Goal: Book appointment/travel/reservation

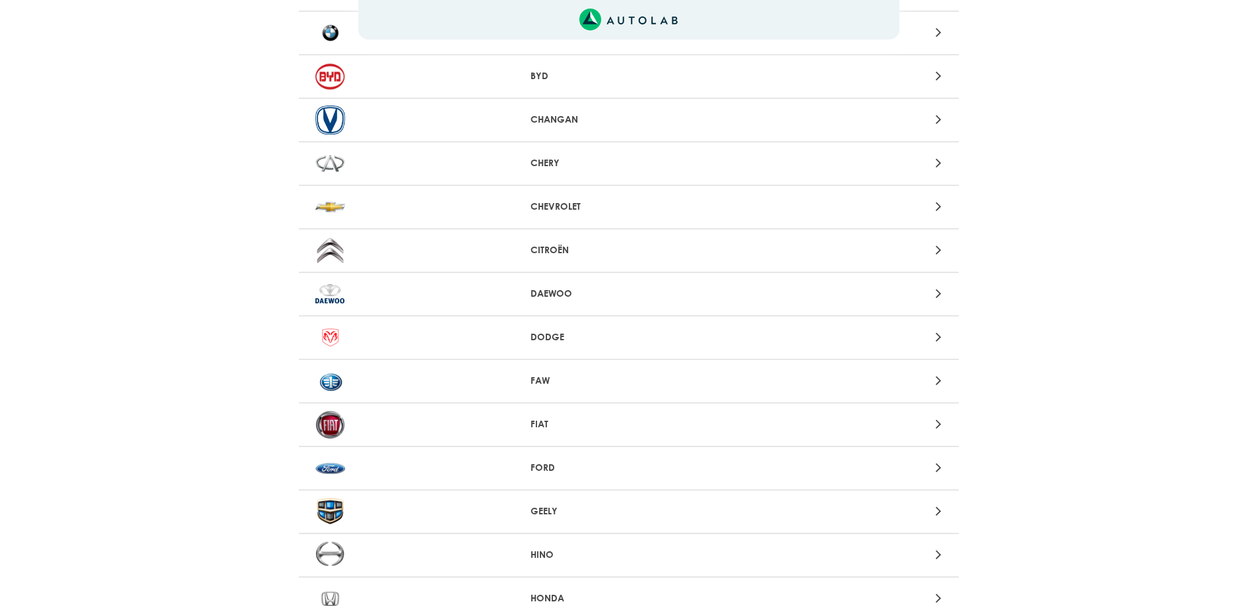
scroll to position [264, 0]
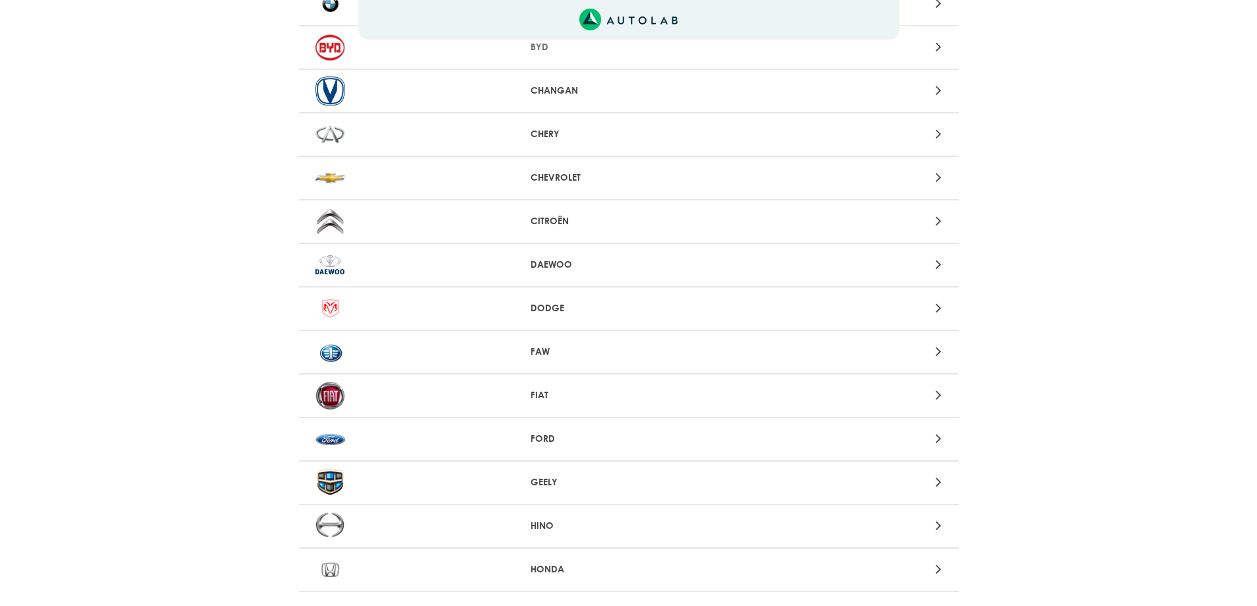
click at [638, 449] on div "FORD" at bounding box center [629, 440] width 660 height 44
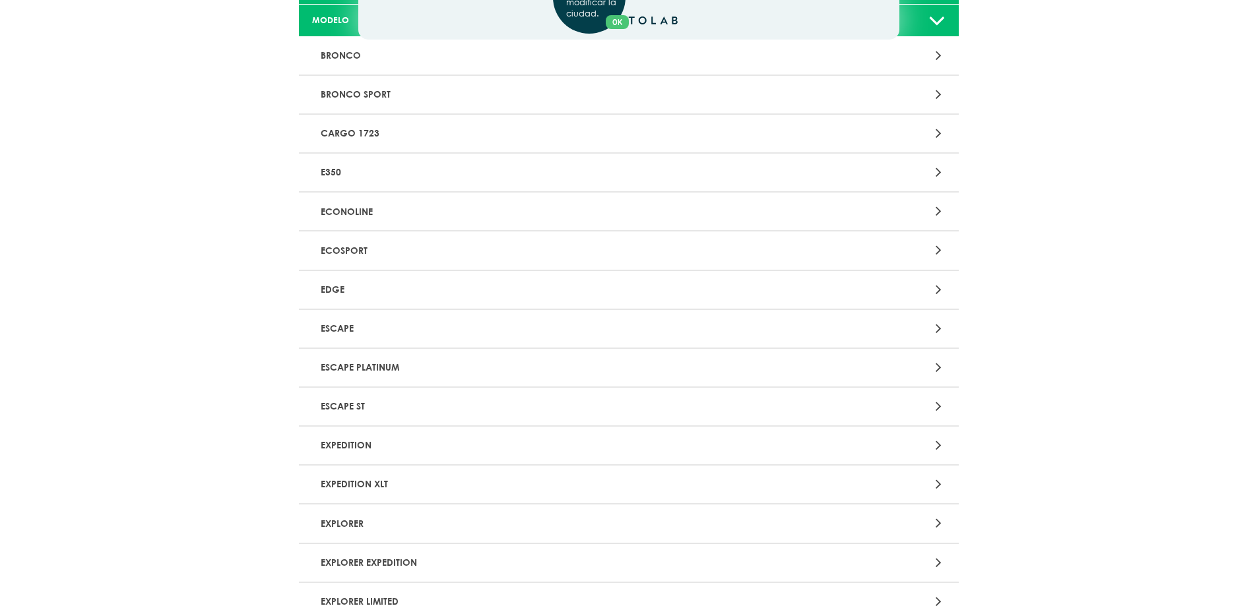
scroll to position [198, 0]
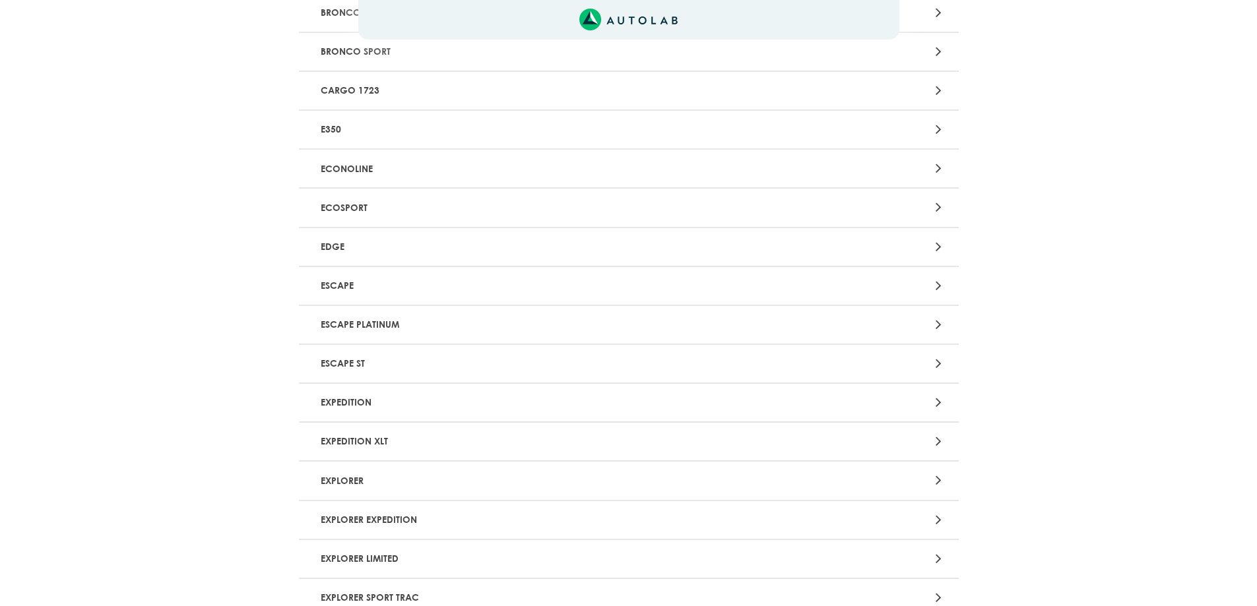
click at [340, 483] on p "EXPLORER" at bounding box center [520, 480] width 411 height 24
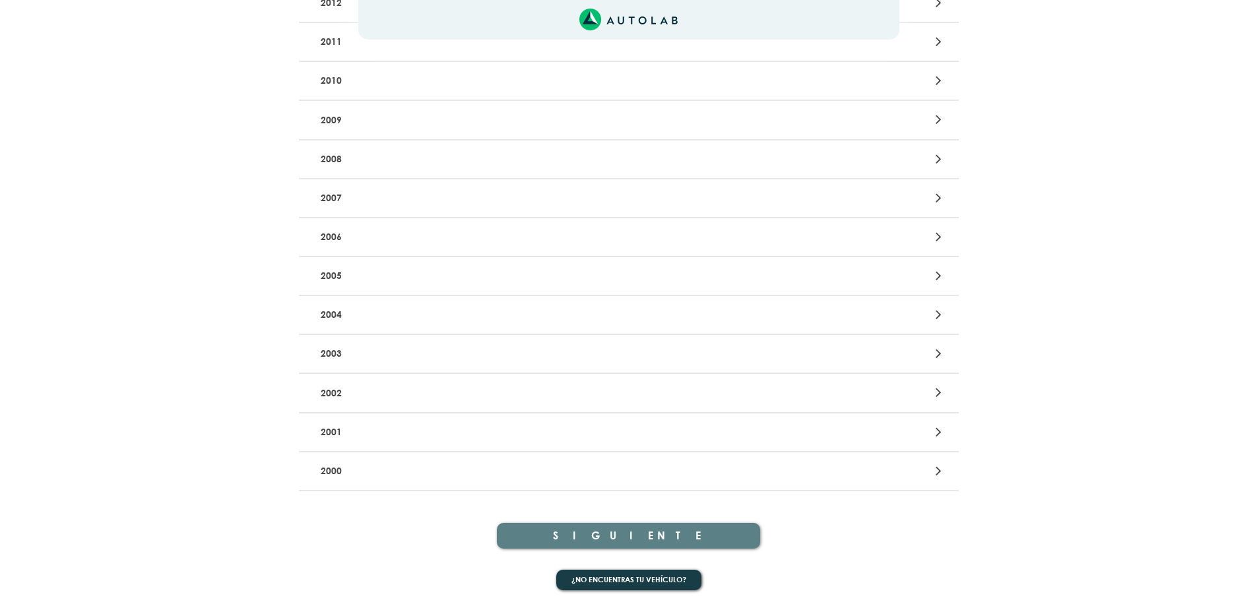
click at [411, 462] on p "2000" at bounding box center [520, 471] width 411 height 24
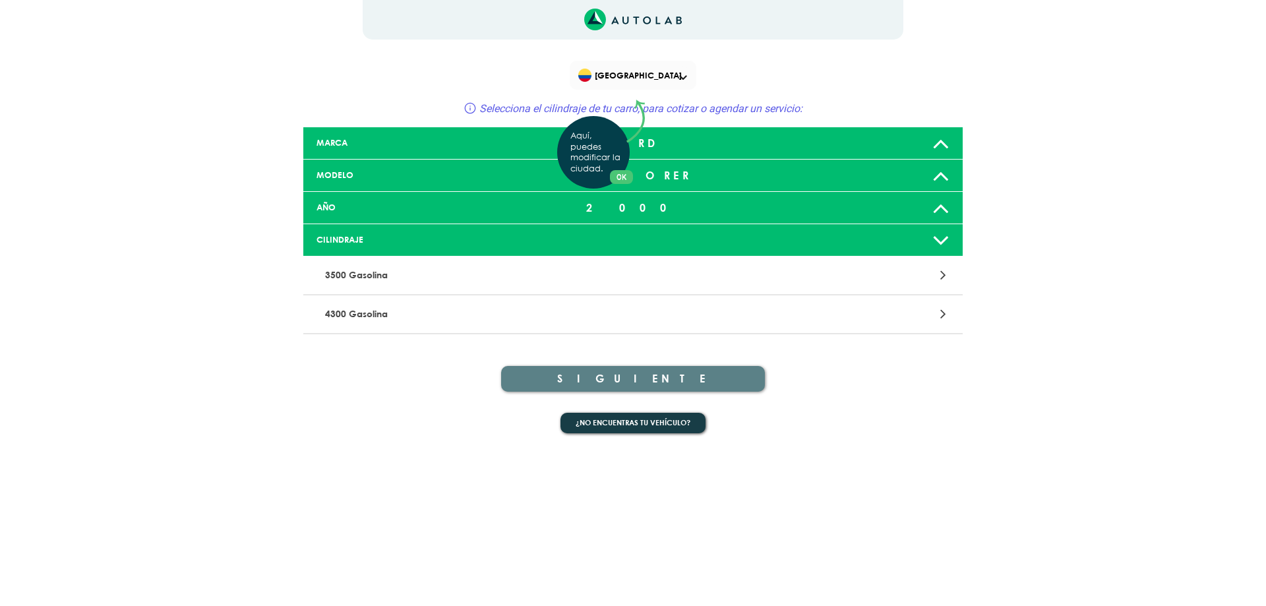
click at [379, 315] on div "Aquí, puedes modificar la ciudad. OK .aex,.bex{fill:none!important;stroke:#50c4…" at bounding box center [633, 303] width 1266 height 606
click at [358, 315] on p "4300 Gasolina" at bounding box center [525, 314] width 411 height 24
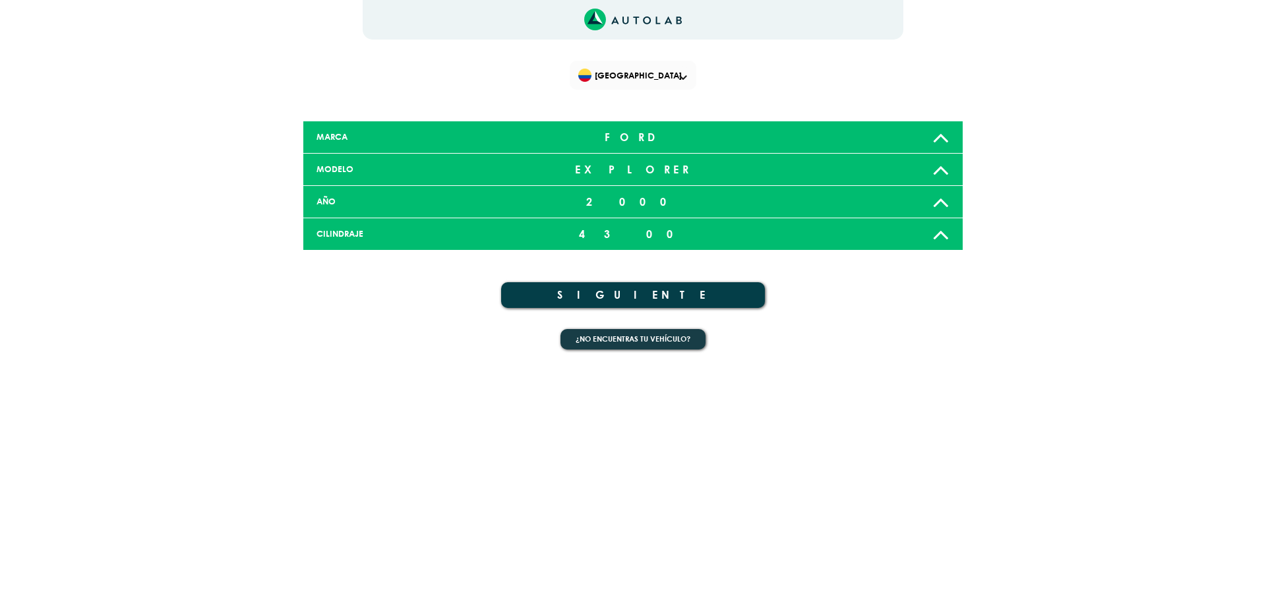
click at [635, 296] on button "SIGUIENTE" at bounding box center [633, 295] width 264 height 26
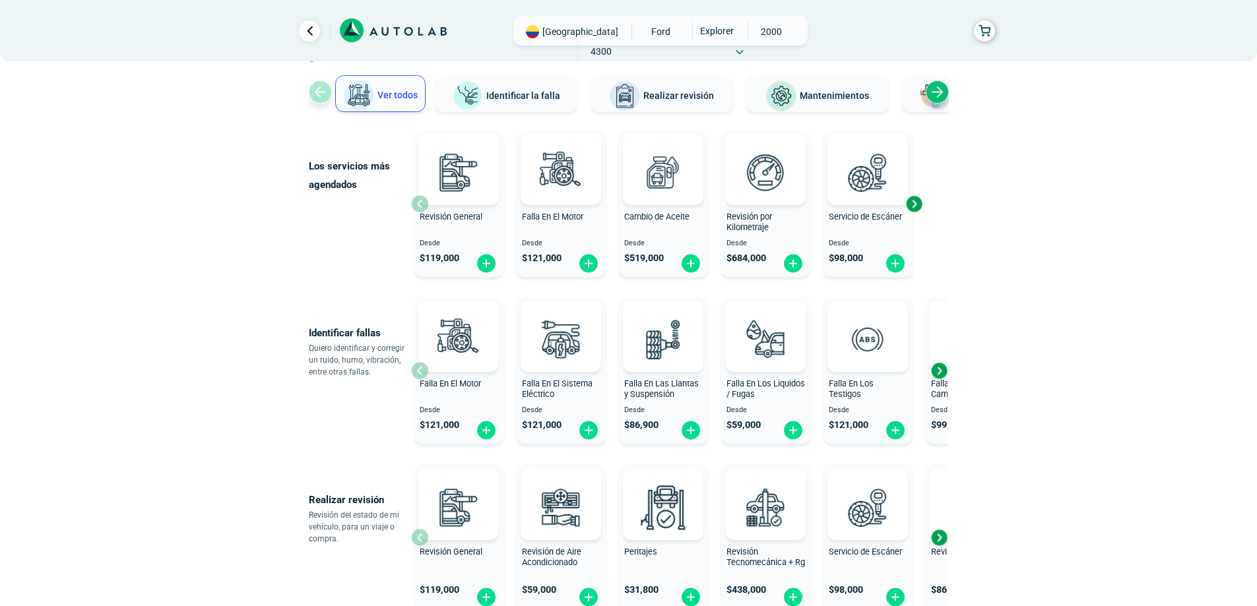
scroll to position [66, 0]
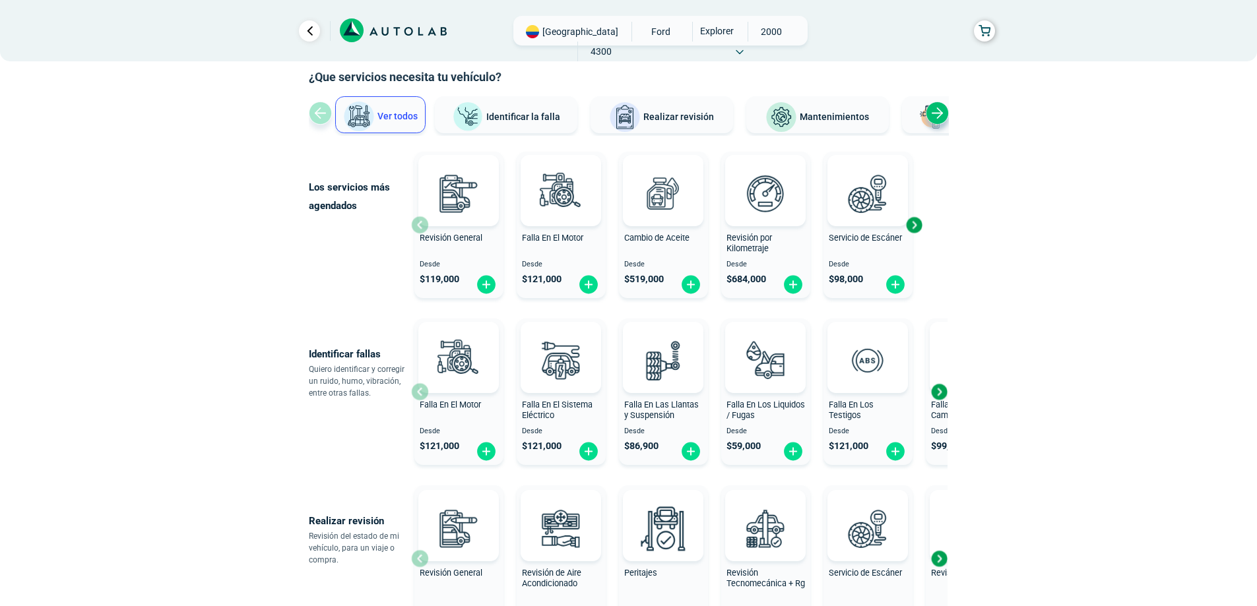
click at [483, 107] on img at bounding box center [468, 117] width 32 height 31
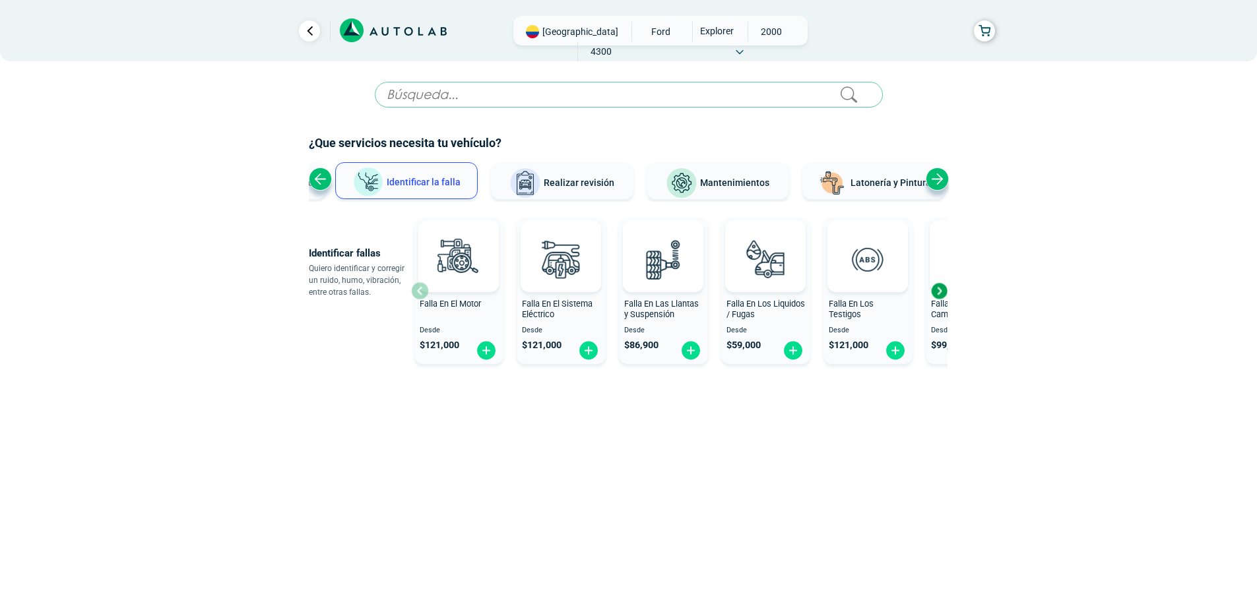
scroll to position [0, 0]
click at [948, 290] on div "Next slide" at bounding box center [943, 291] width 20 height 20
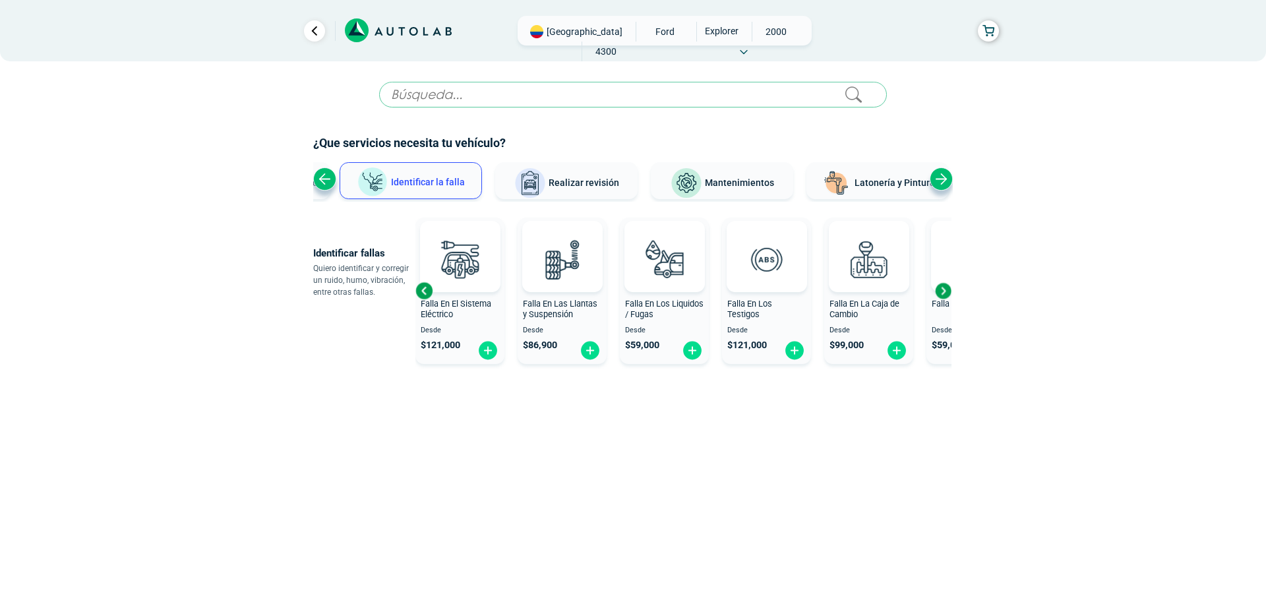
click at [948, 290] on div "Next slide" at bounding box center [943, 291] width 20 height 20
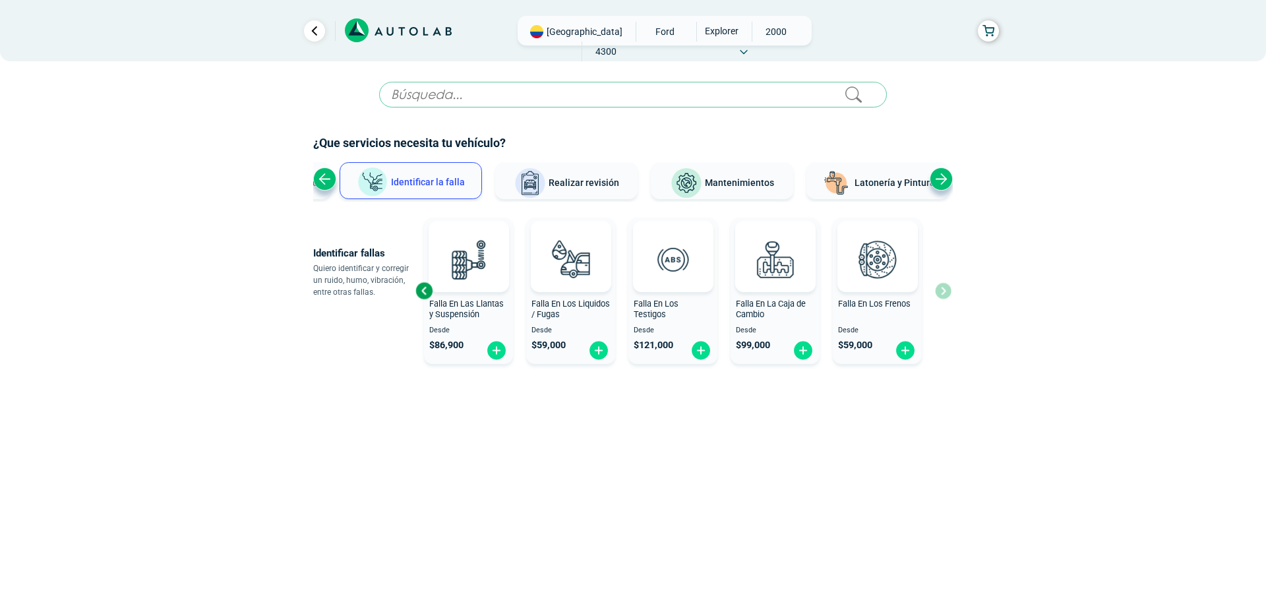
click at [948, 290] on div "Falla En El Motor Desde $ 121,000 Falla En El Sistema Eléctrico Desde $ 121,000…" at bounding box center [684, 290] width 536 height 157
click at [574, 187] on span "Realizar revisión" at bounding box center [584, 182] width 71 height 11
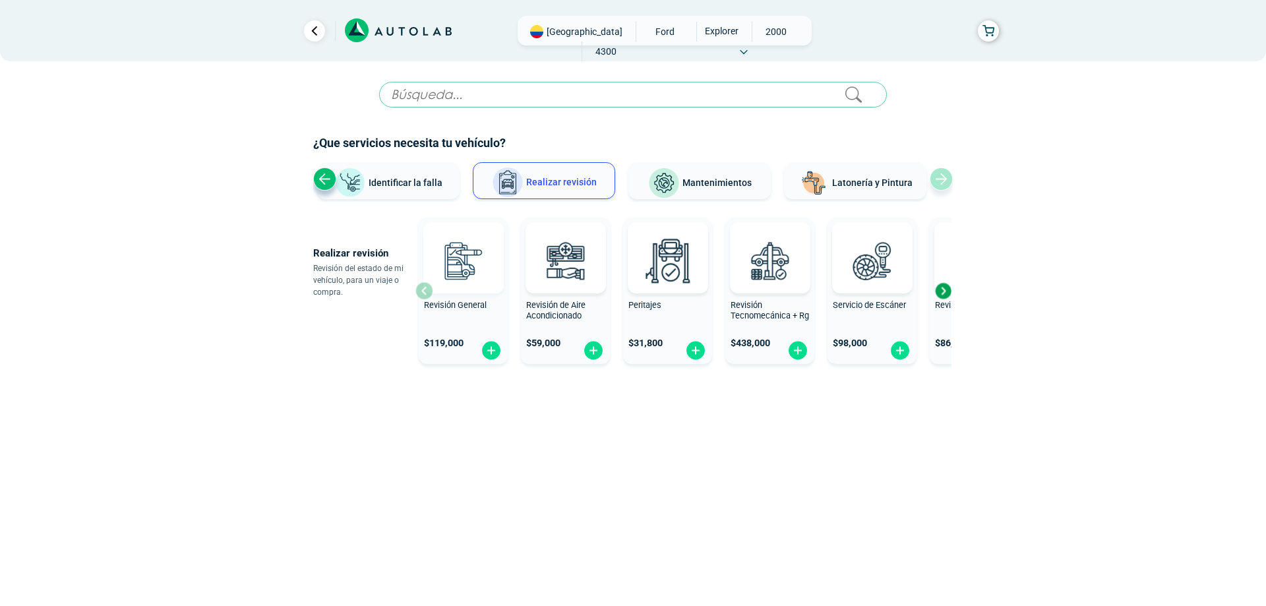
click at [477, 269] on img at bounding box center [463, 261] width 58 height 58
click at [939, 288] on div "Next slide" at bounding box center [943, 291] width 20 height 20
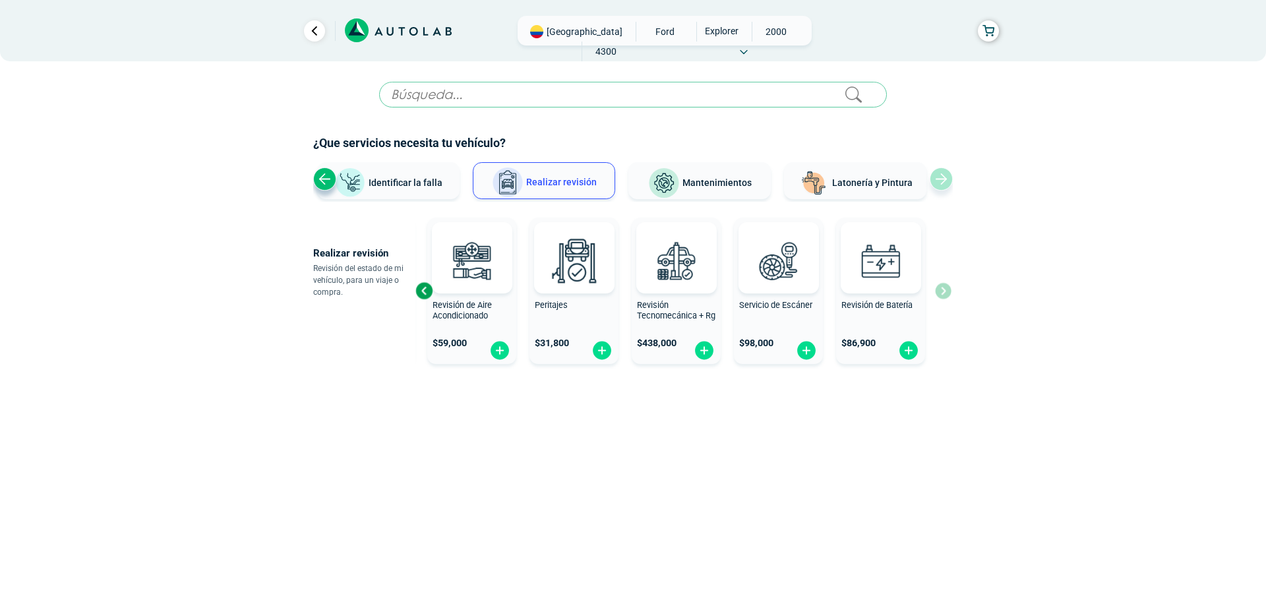
click at [939, 288] on div "Revisión General $ 119,000 Revisión de Aire Acondicionado $ 59,000 Peritajes $ …" at bounding box center [684, 290] width 536 height 157
click at [370, 183] on span "Identificar la falla" at bounding box center [406, 182] width 74 height 11
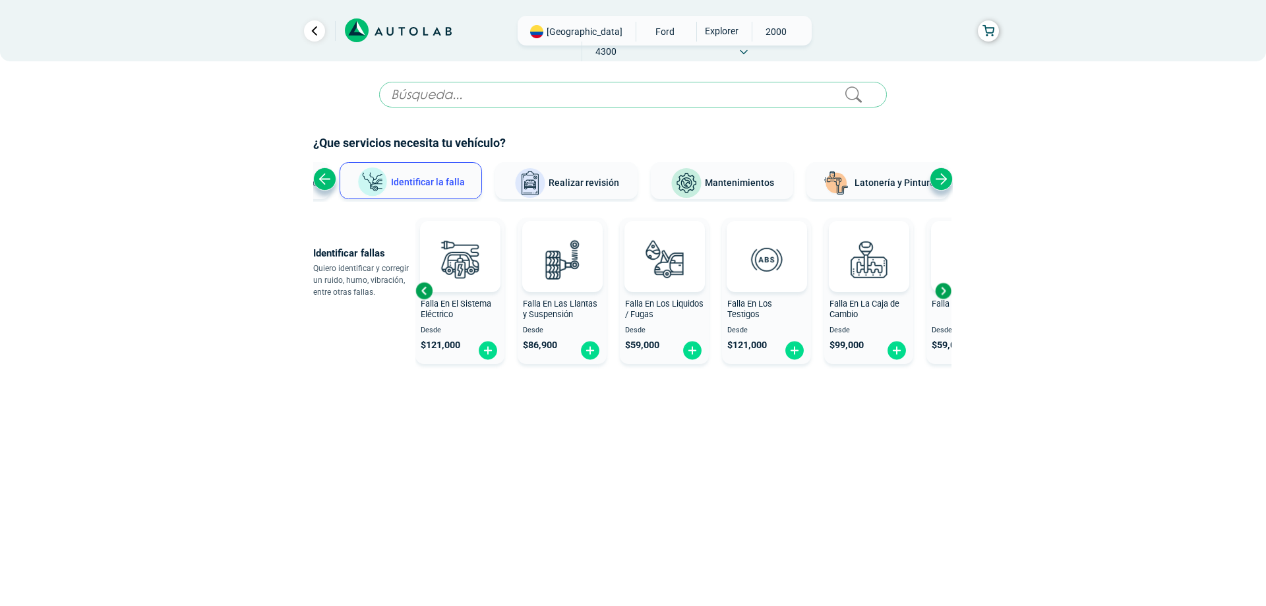
click at [945, 293] on div "Next slide" at bounding box center [943, 291] width 20 height 20
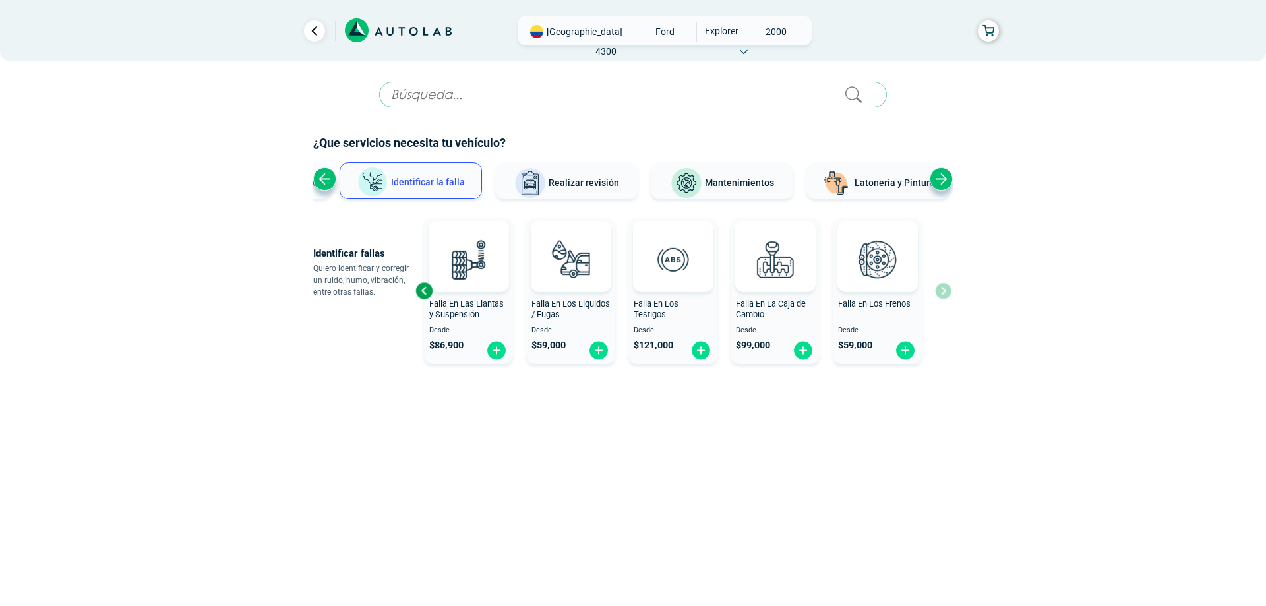
click at [945, 293] on div "Falla En El Motor Desde $ 121,000 Falla En El Sistema Eléctrico Desde $ 121,000…" at bounding box center [684, 290] width 536 height 157
click at [944, 290] on div "Falla En El Motor Desde $ 121,000 Falla En El Sistema Eléctrico Desde $ 121,000…" at bounding box center [684, 290] width 536 height 157
click at [589, 188] on span "Realizar revisión" at bounding box center [584, 182] width 71 height 11
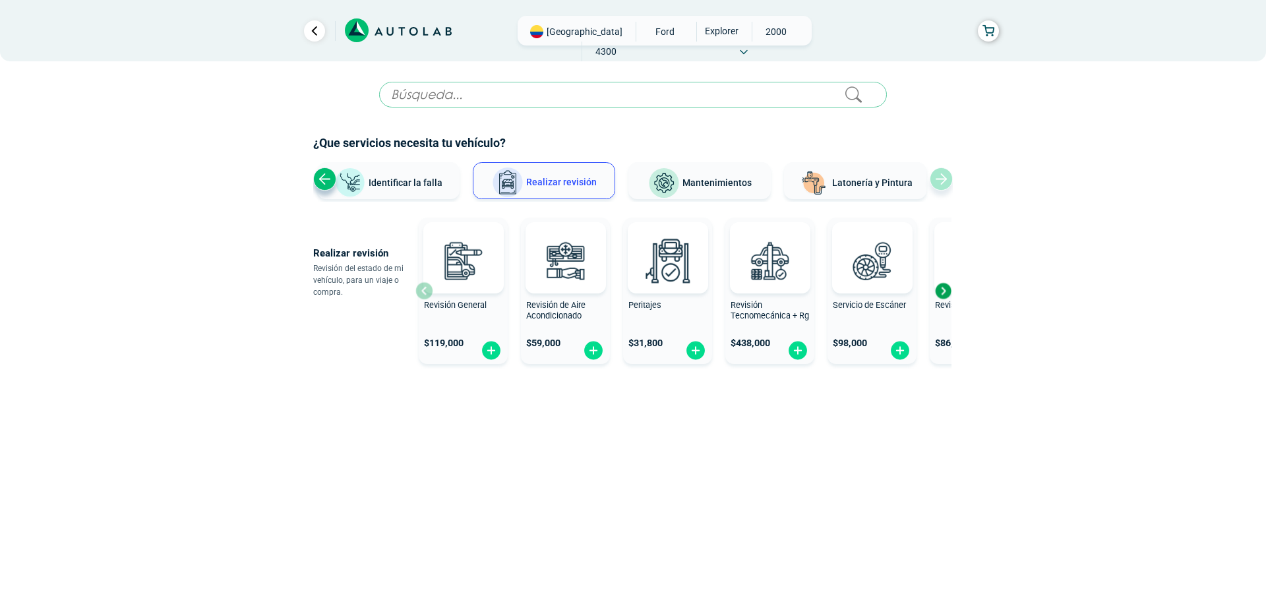
click at [377, 177] on span "Identificar la falla" at bounding box center [406, 182] width 74 height 11
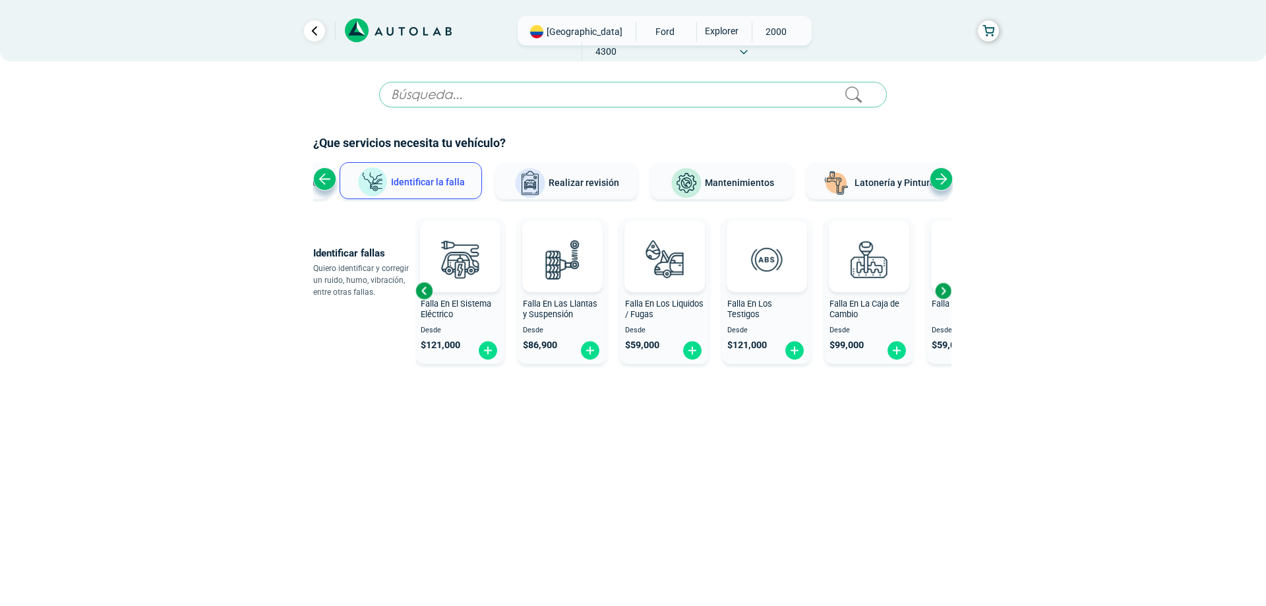
click at [599, 186] on span "Realizar revisión" at bounding box center [584, 182] width 71 height 11
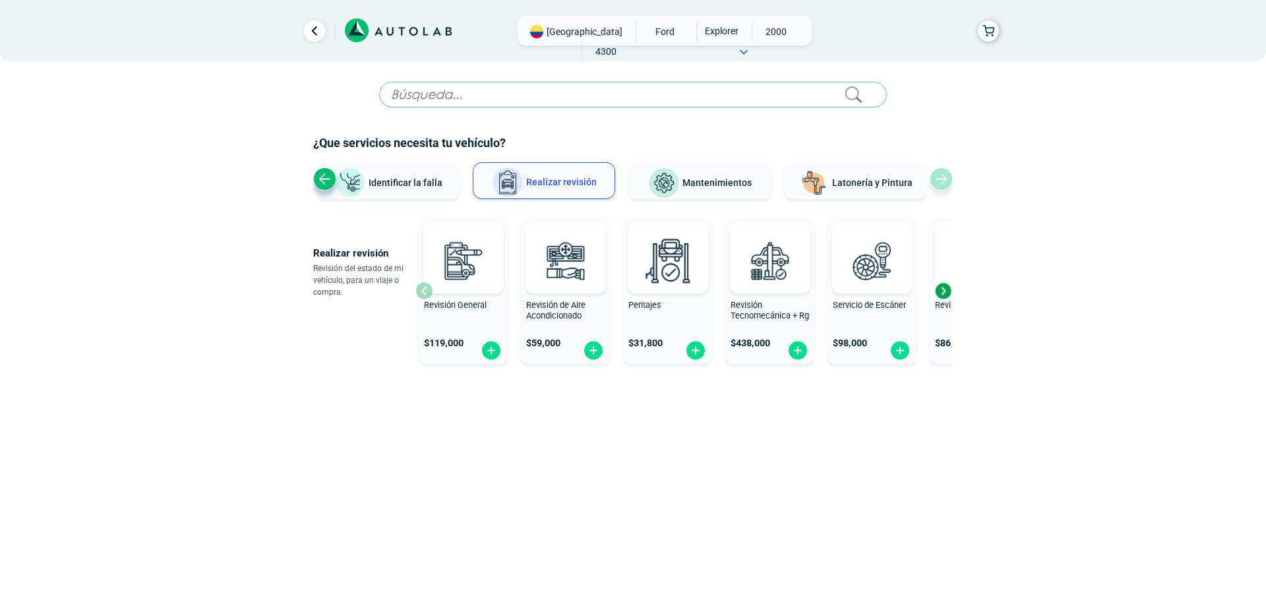
click at [949, 292] on div "Next slide" at bounding box center [943, 291] width 20 height 20
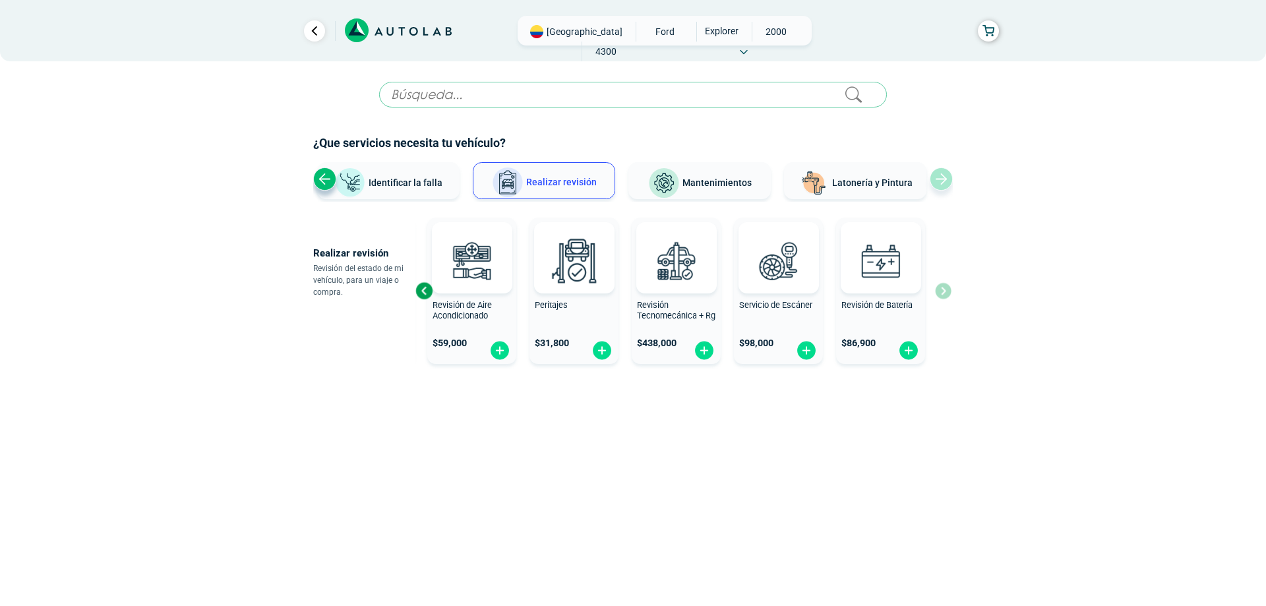
click at [418, 288] on div "Previous slide" at bounding box center [424, 291] width 20 height 20
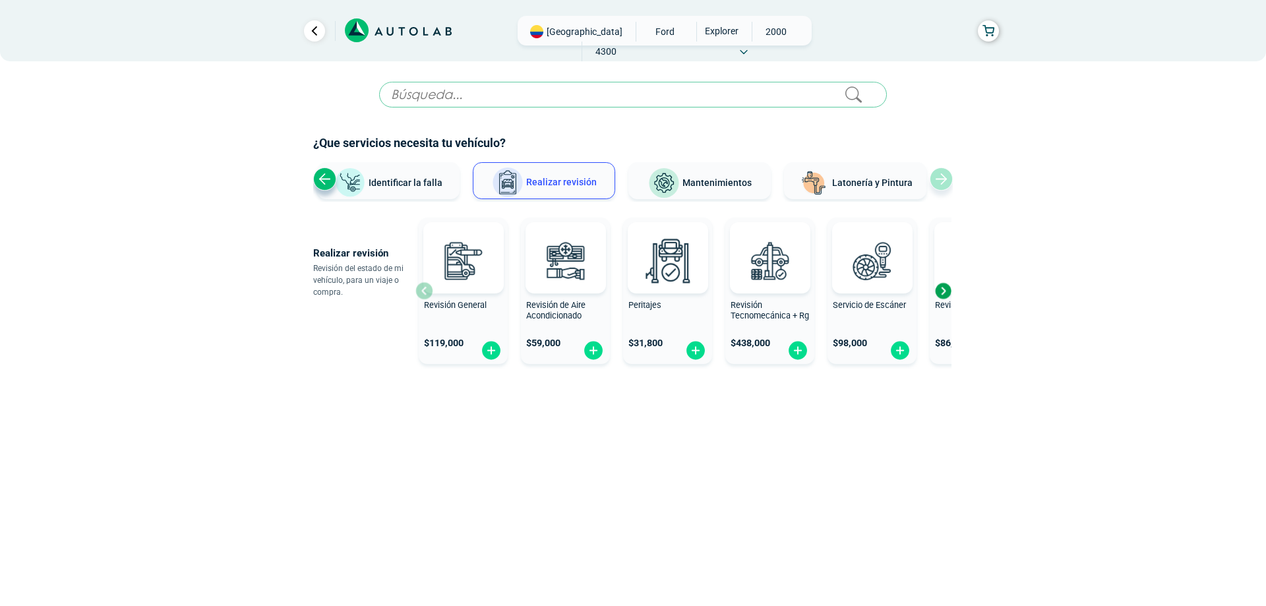
click at [418, 288] on div "Revisión General $ 119,000 Revisión de Aire Acondicionado $ 59,000 Peritajes $ …" at bounding box center [684, 290] width 536 height 157
click at [459, 253] on img at bounding box center [463, 261] width 58 height 58
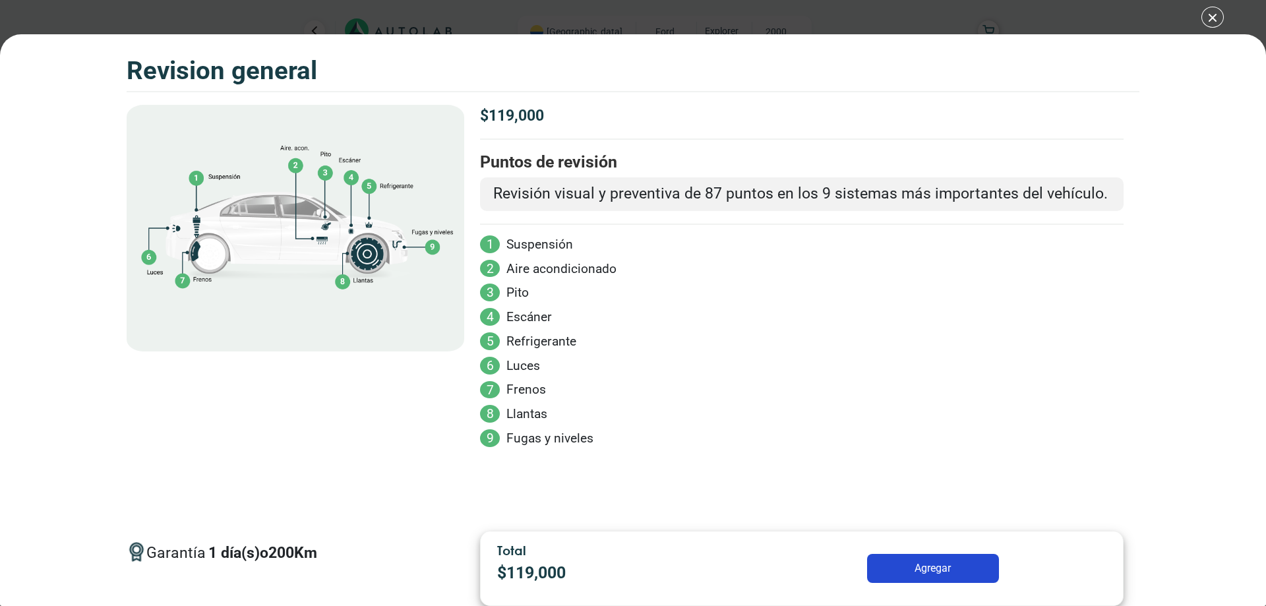
click at [922, 563] on button "Agregar" at bounding box center [933, 568] width 132 height 29
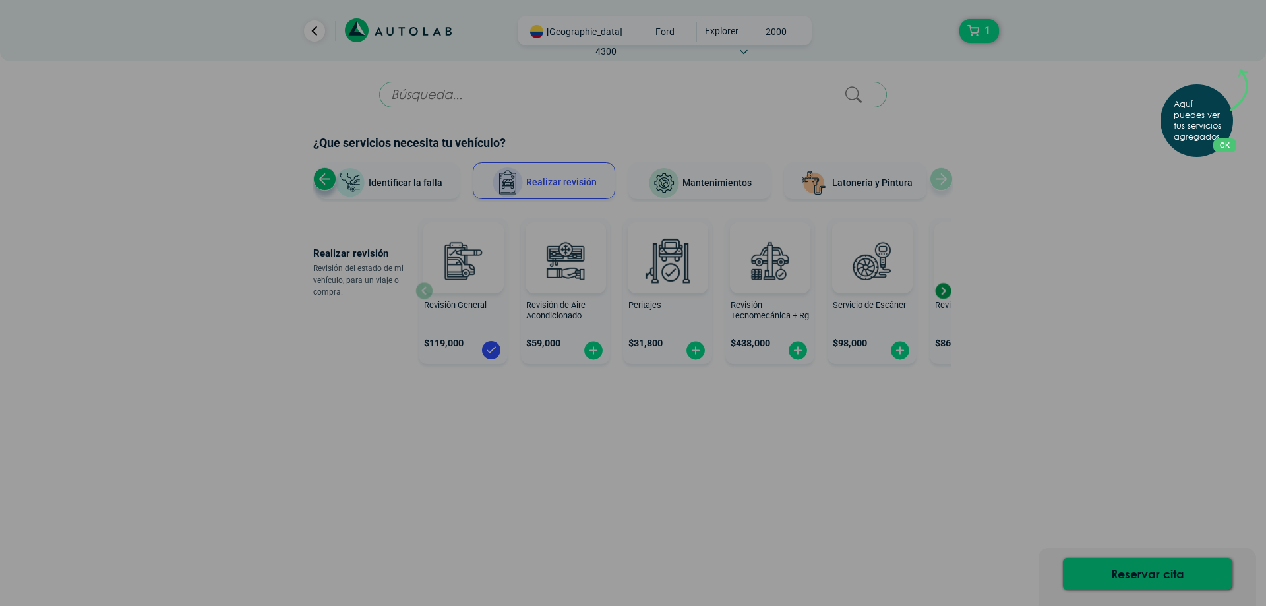
click at [1007, 444] on div "Aquí puedes ver tus servicios agregados. OK .aex,.bex{fill:none!important;strok…" at bounding box center [633, 303] width 1266 height 606
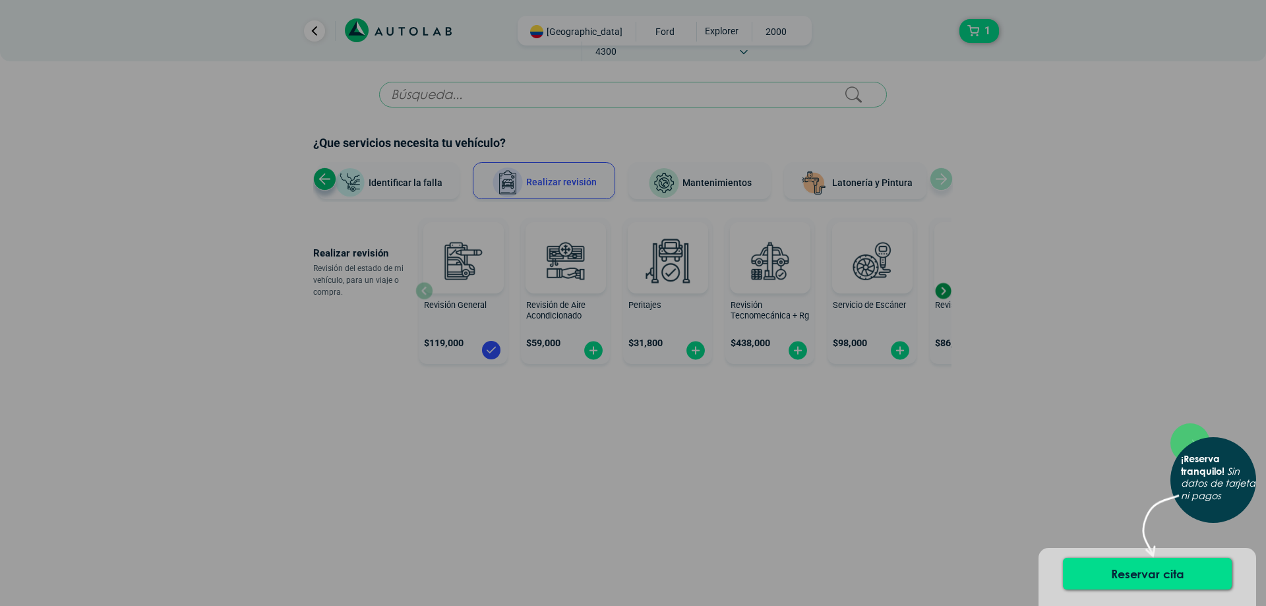
click at [478, 125] on div "× ¡Reserva tranquilo! Sin datos de tarjeta ni pagos" at bounding box center [633, 303] width 1266 height 606
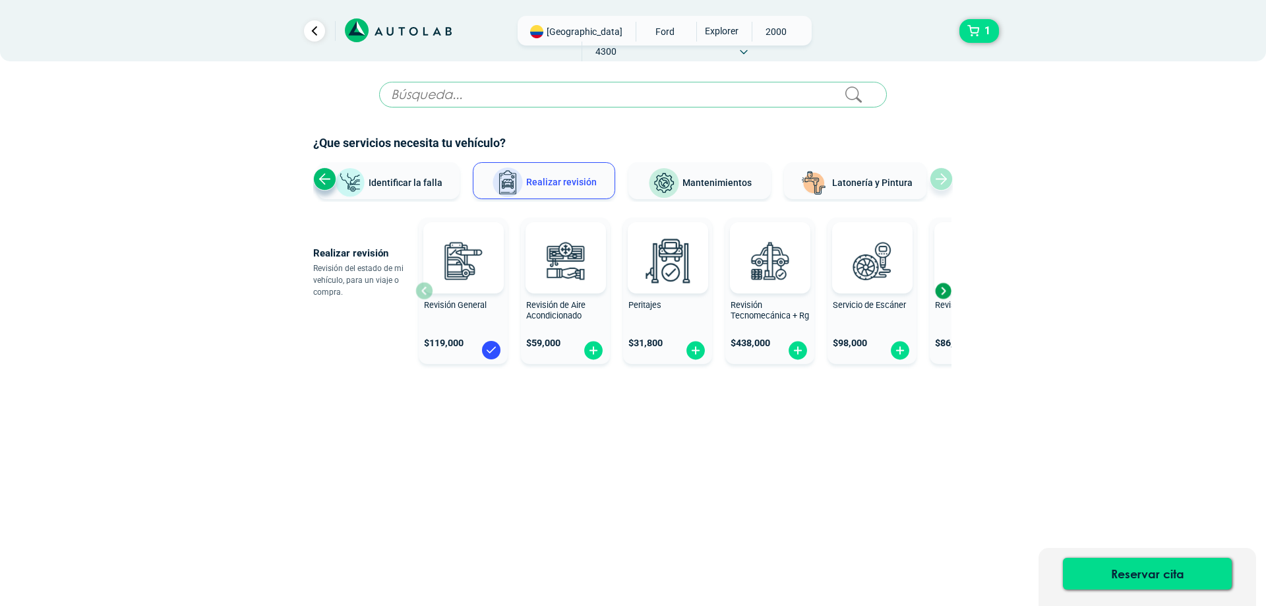
click at [690, 182] on span "Mantenimientos" at bounding box center [717, 182] width 69 height 11
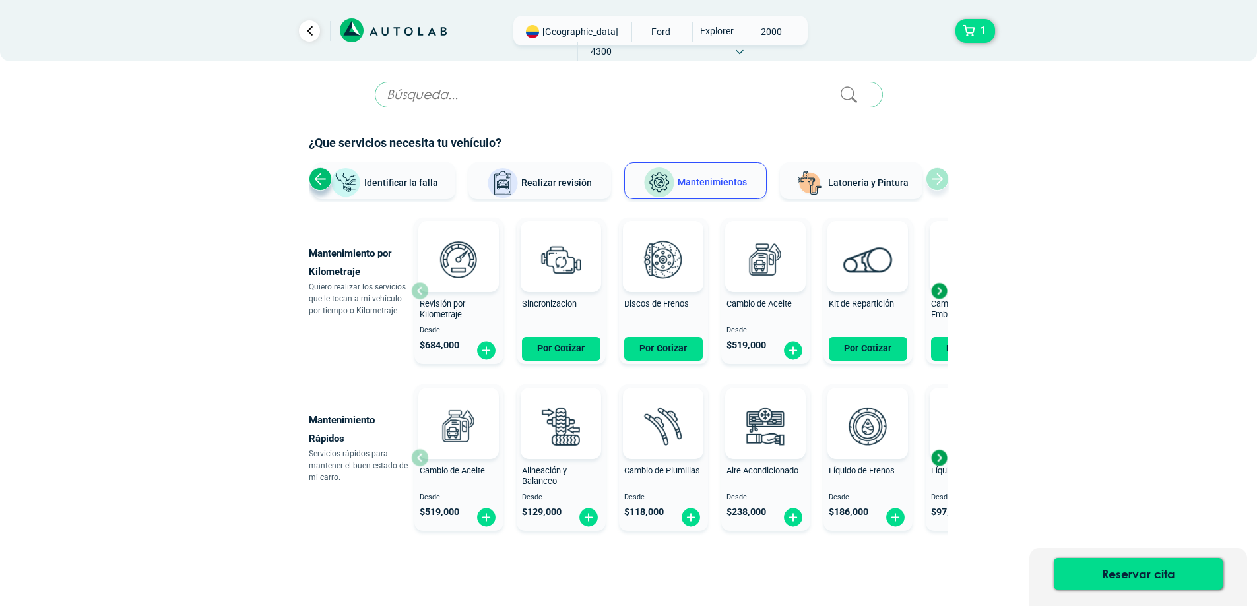
click at [944, 290] on div "Next slide" at bounding box center [939, 291] width 20 height 20
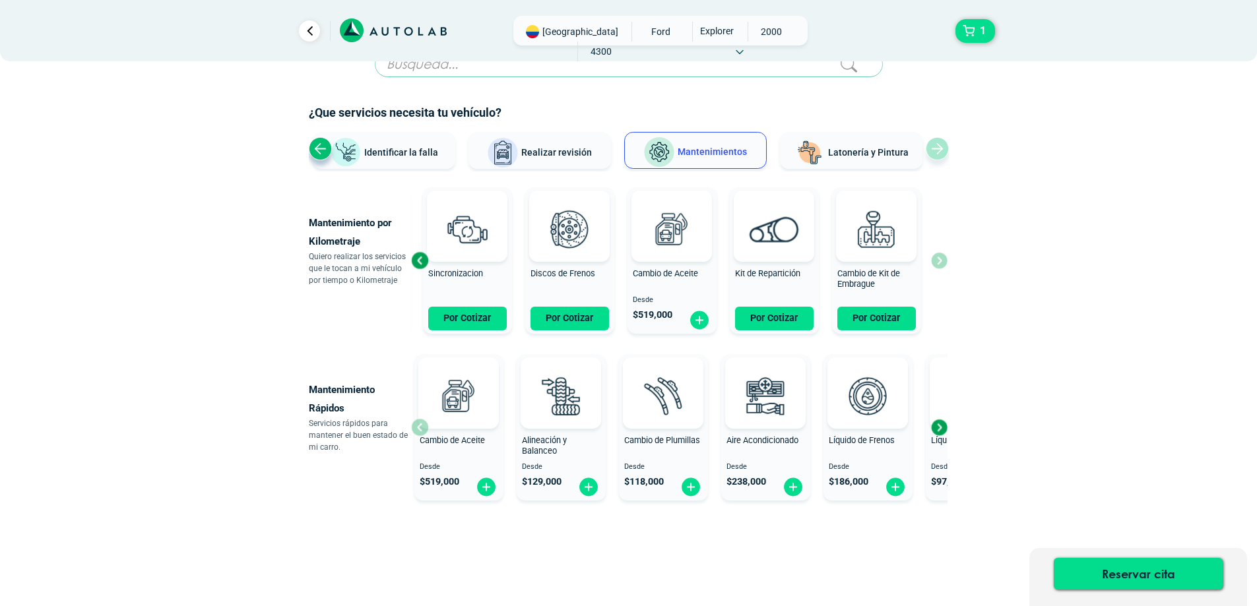
scroll to position [46, 0]
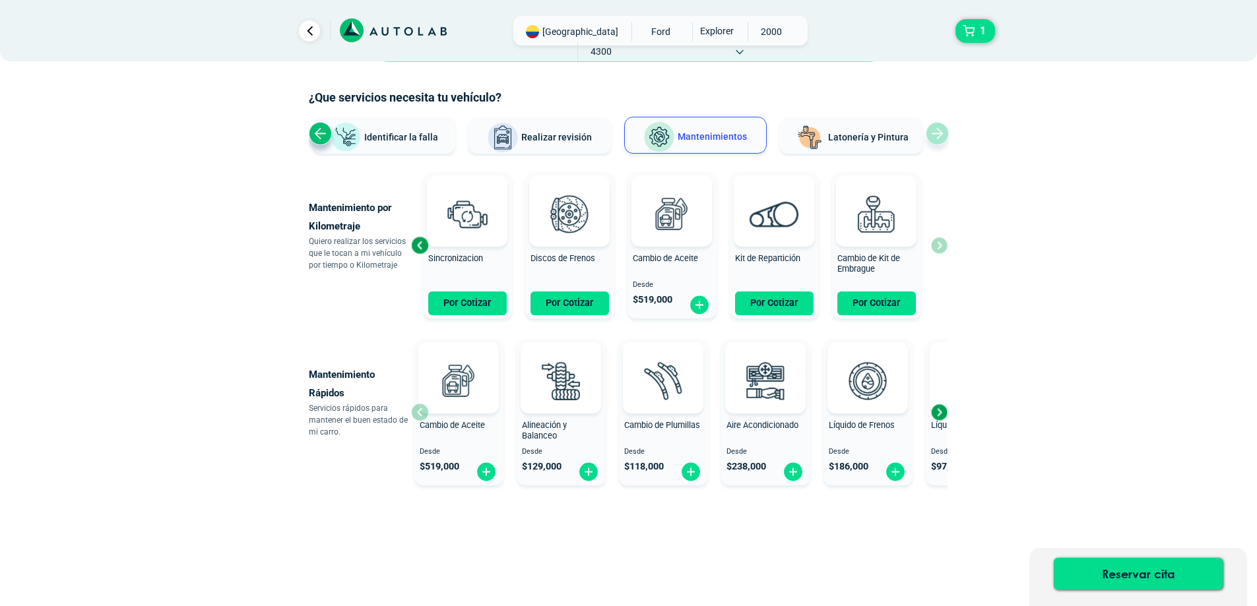
click at [941, 411] on div "Next slide" at bounding box center [939, 412] width 20 height 20
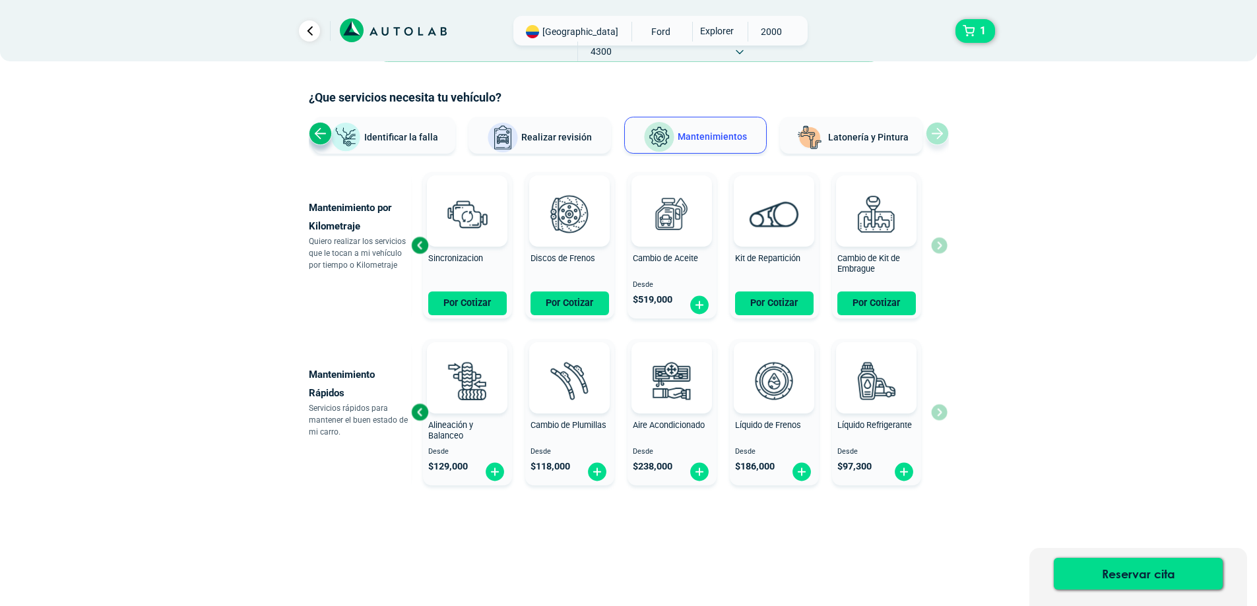
click at [941, 411] on div "Cambio de Aceite Desde $ 519,000 Alineación y Balanceo Desde $ 129,000 Cambio d…" at bounding box center [679, 412] width 536 height 157
click at [418, 139] on span "Identificar la falla" at bounding box center [401, 136] width 74 height 11
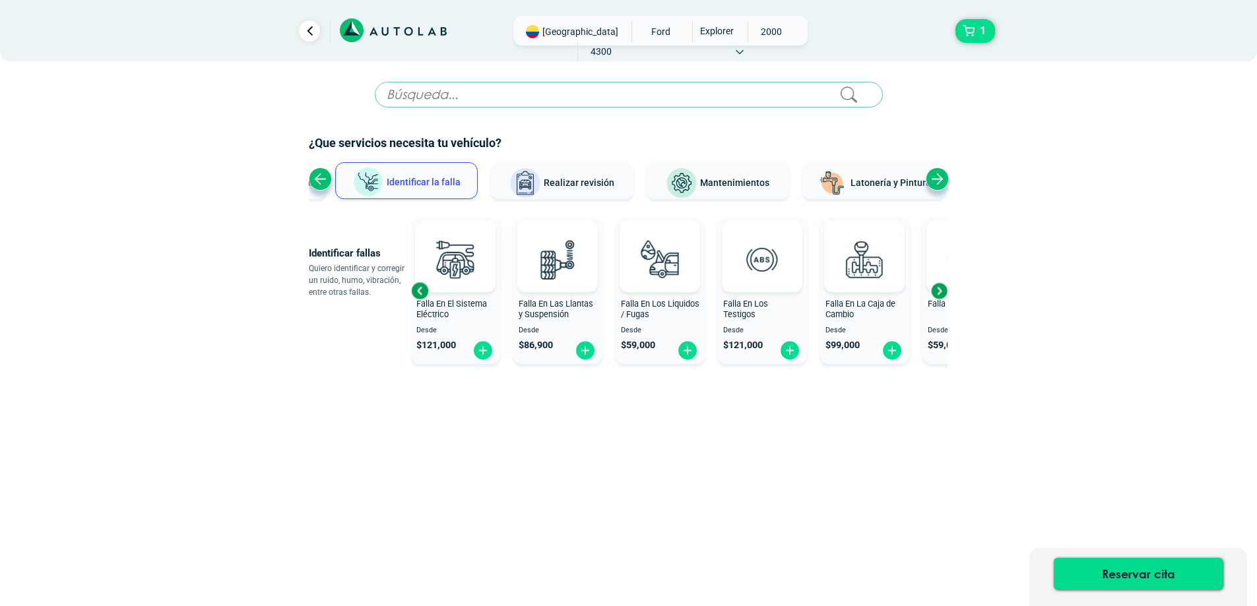
scroll to position [0, 0]
click at [456, 263] on img at bounding box center [460, 259] width 58 height 58
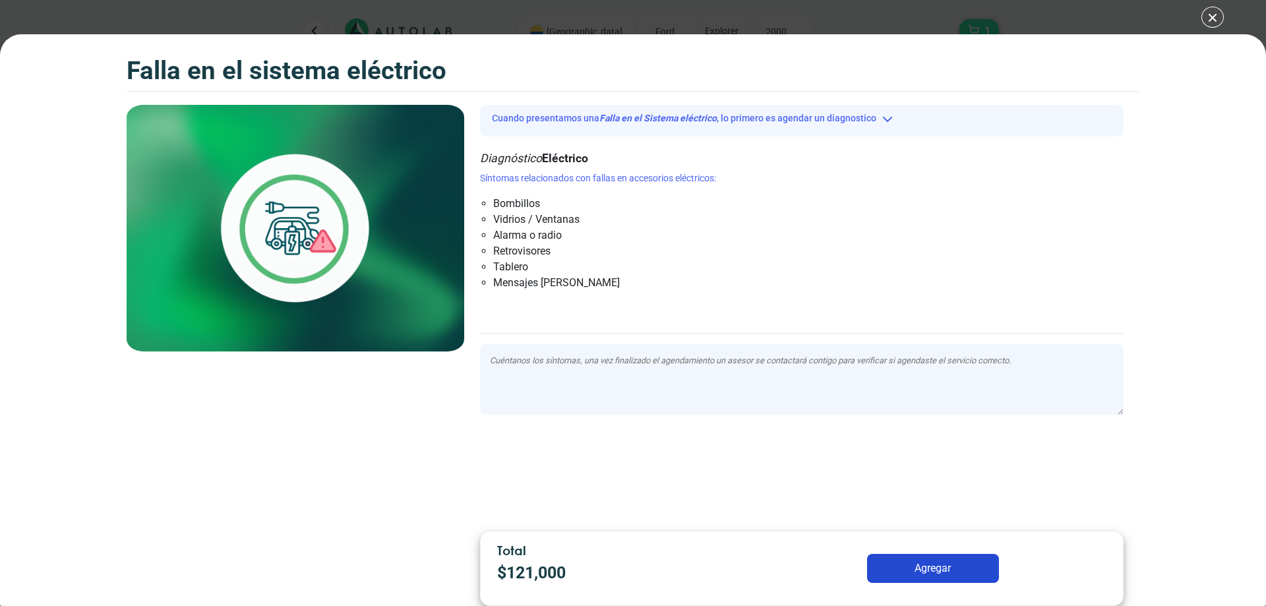
click at [942, 570] on button "Agregar" at bounding box center [933, 568] width 132 height 29
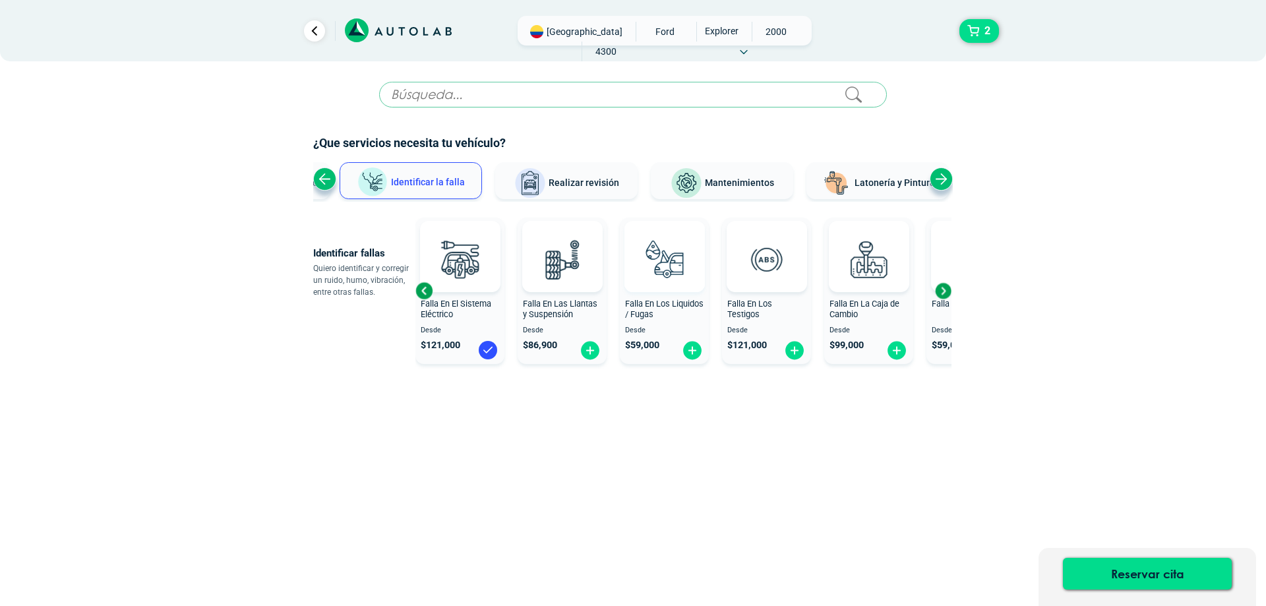
click at [644, 288] on img at bounding box center [664, 259] width 58 height 58
click at [949, 292] on div "Next slide" at bounding box center [943, 291] width 20 height 20
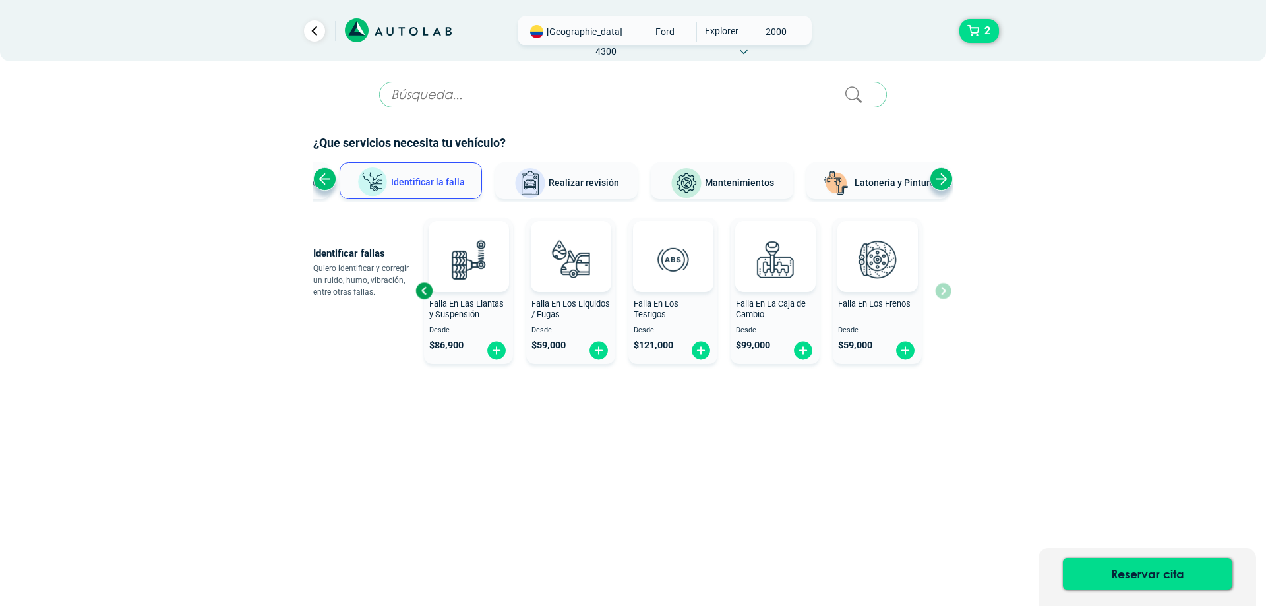
click at [949, 292] on div "Falla En El Motor Desde $ 121,000 Falla En El Sistema Eléctrico Desde $ 121,000…" at bounding box center [684, 290] width 536 height 157
click at [423, 292] on div "Previous slide" at bounding box center [424, 291] width 20 height 20
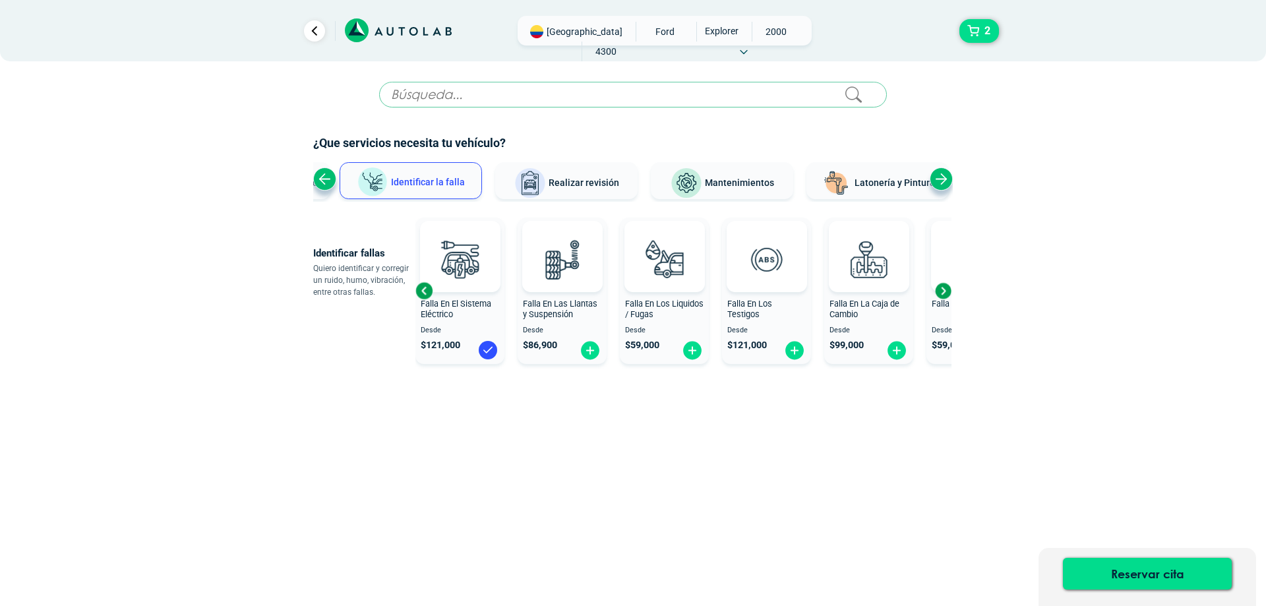
click at [423, 292] on div "Previous slide" at bounding box center [424, 291] width 20 height 20
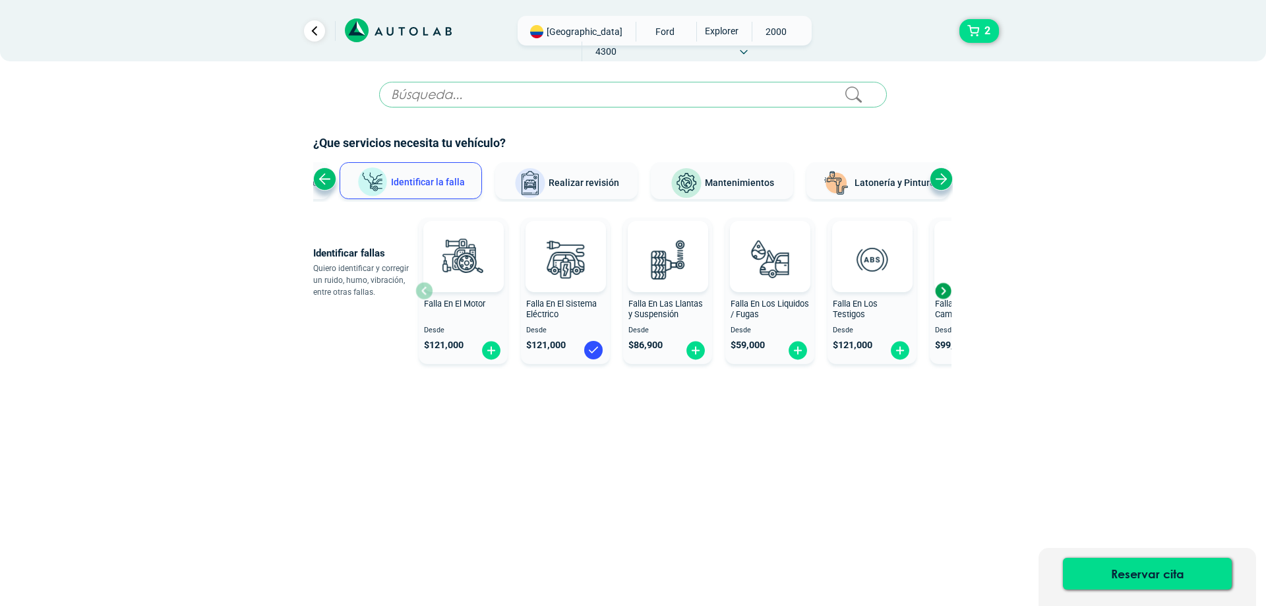
click at [423, 292] on div "Falla En El Motor Desde $ 121,000" at bounding box center [463, 291] width 89 height 140
click at [473, 262] on img at bounding box center [463, 259] width 58 height 58
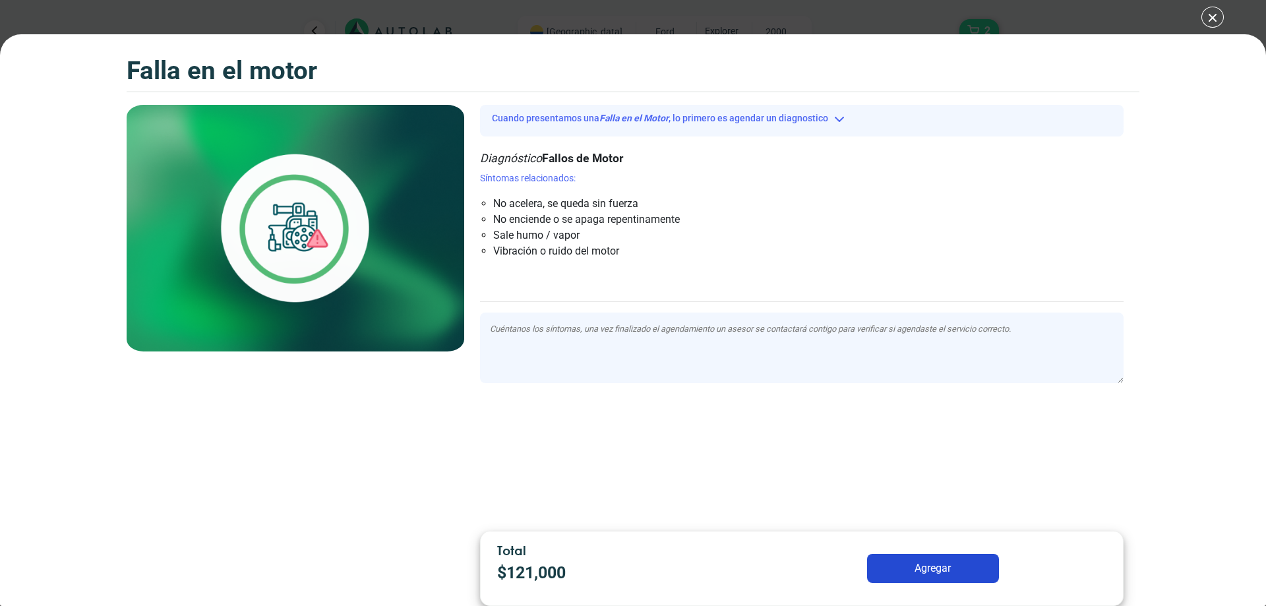
click at [933, 563] on button "Agregar" at bounding box center [933, 568] width 132 height 29
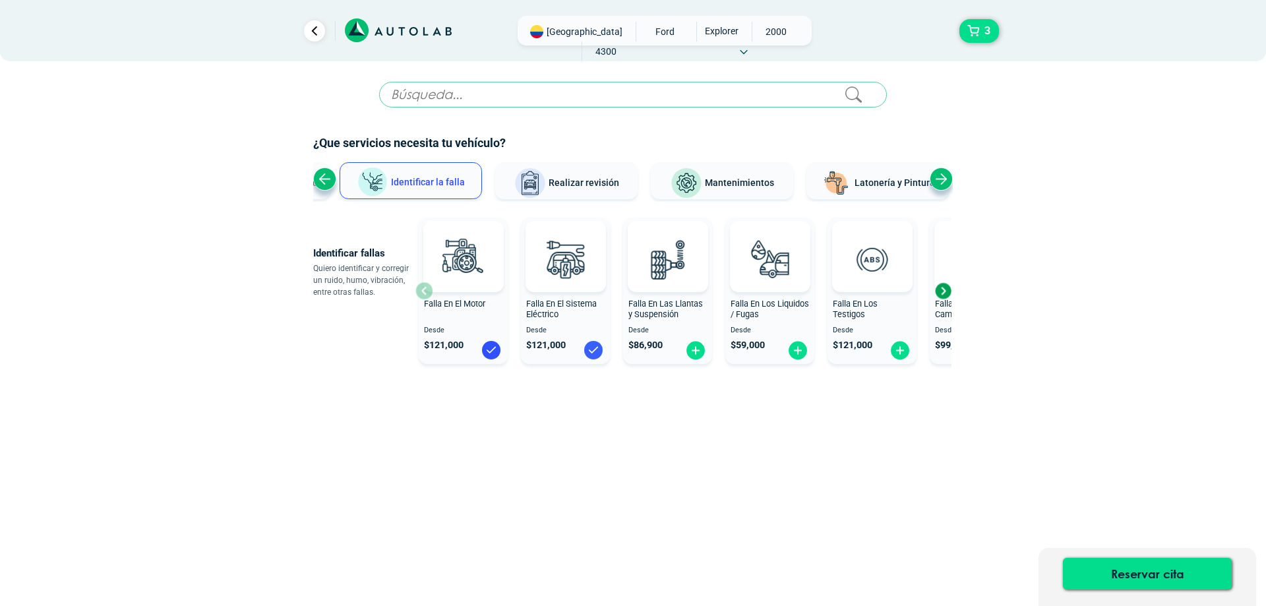
click at [586, 352] on img at bounding box center [593, 350] width 21 height 21
click at [1135, 575] on button "Reservar cita" at bounding box center [1147, 574] width 169 height 32
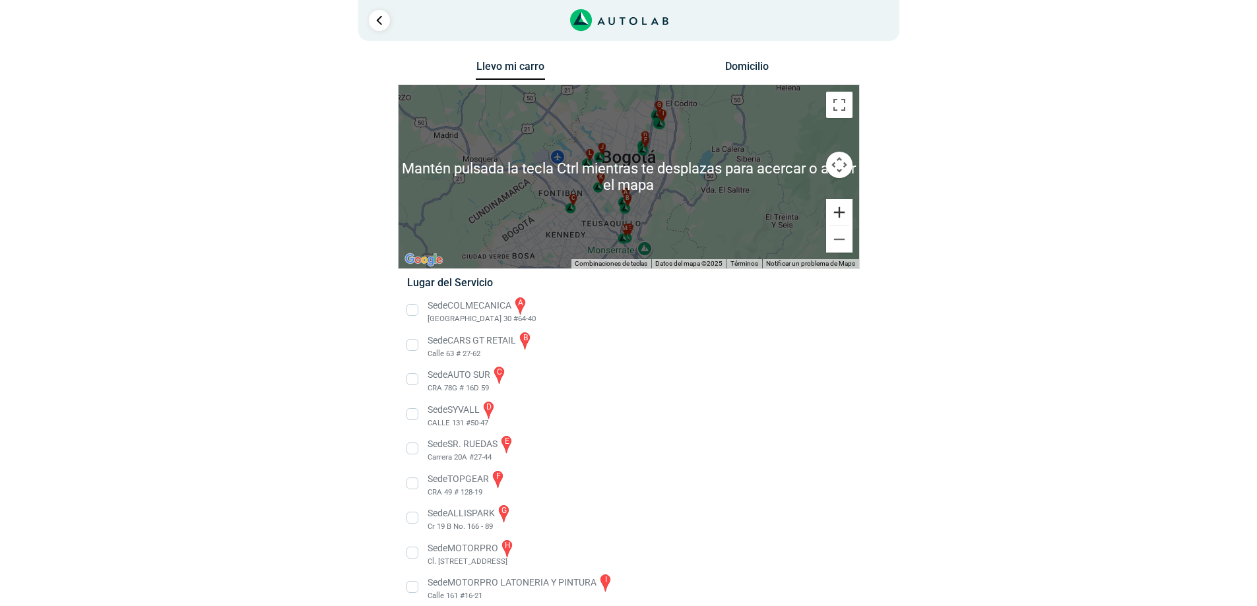
click at [838, 212] on button "Ampliar" at bounding box center [839, 212] width 26 height 26
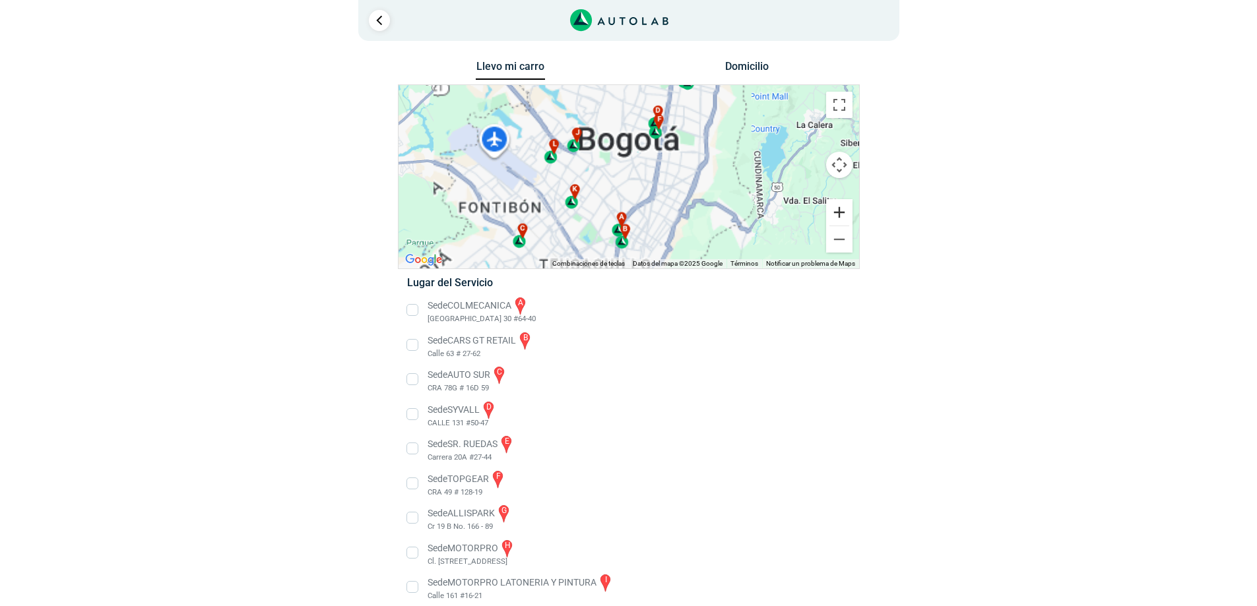
click at [838, 212] on button "Ampliar" at bounding box center [839, 212] width 26 height 26
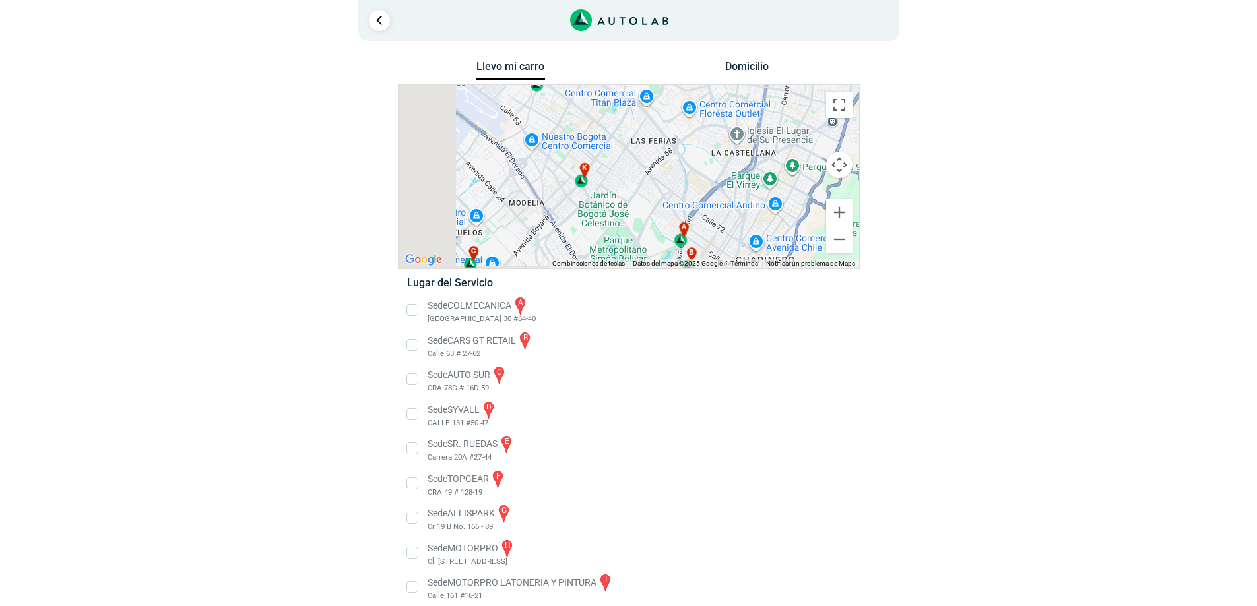
drag, startPoint x: 604, startPoint y: 218, endPoint x: 707, endPoint y: 139, distance: 129.9
click at [706, 139] on div "a b c d e f g" at bounding box center [628, 176] width 460 height 183
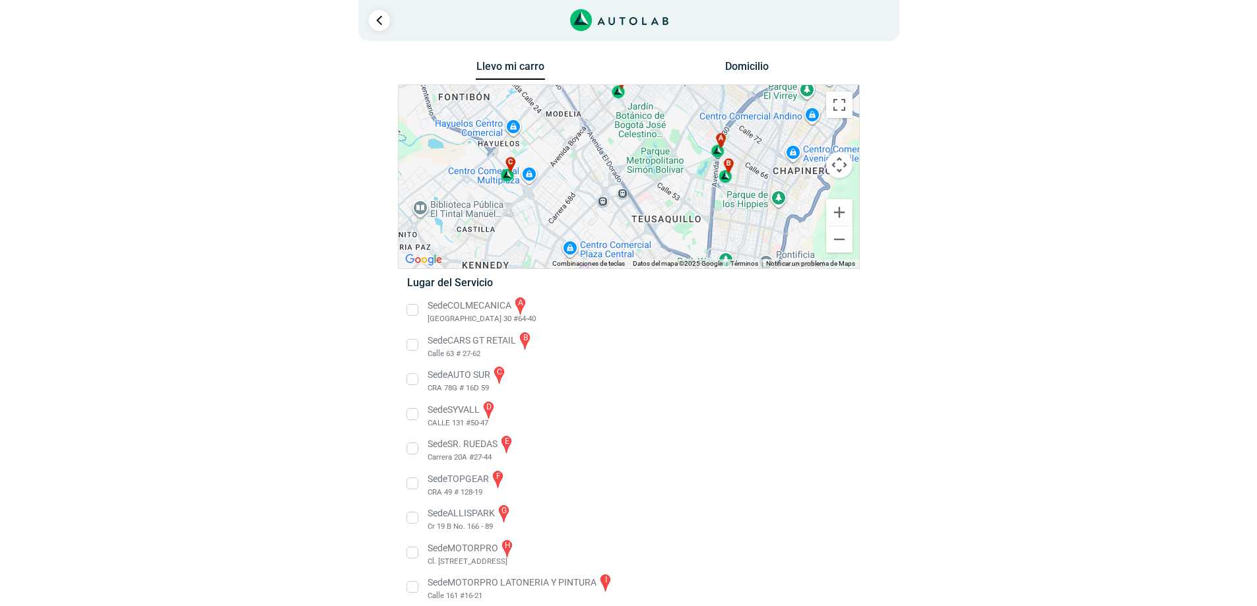
drag, startPoint x: 557, startPoint y: 199, endPoint x: 557, endPoint y: 146, distance: 52.8
click at [557, 146] on div "a b c d e f g" at bounding box center [628, 176] width 460 height 183
click at [507, 173] on div "c" at bounding box center [507, 168] width 15 height 25
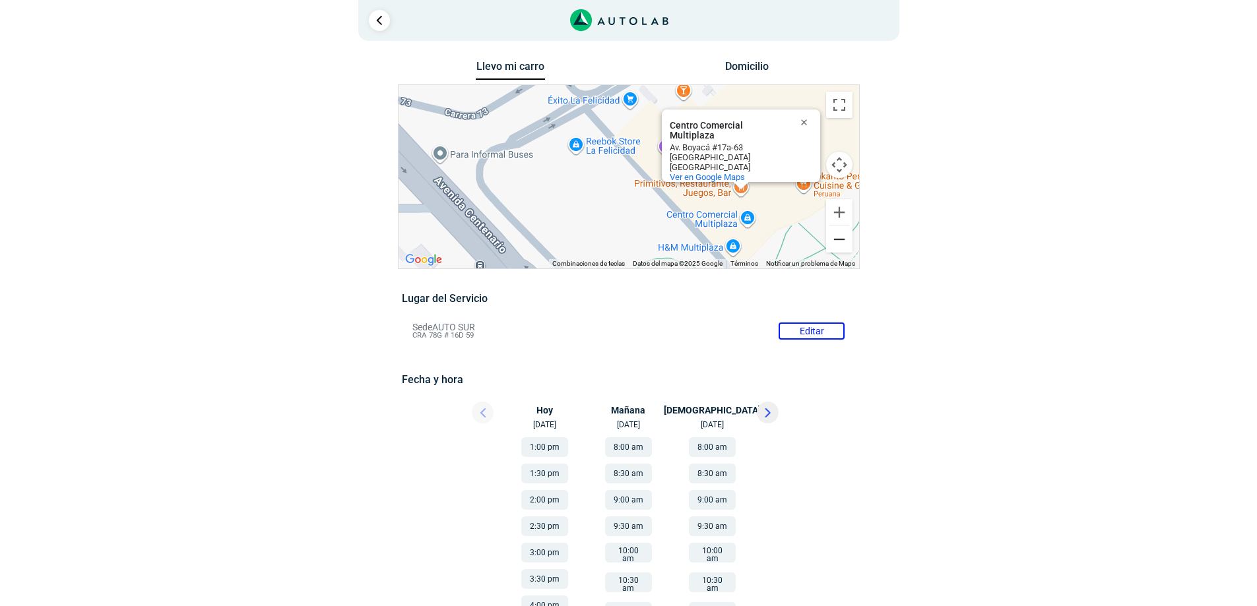
click at [842, 236] on button "Reducir" at bounding box center [839, 239] width 26 height 26
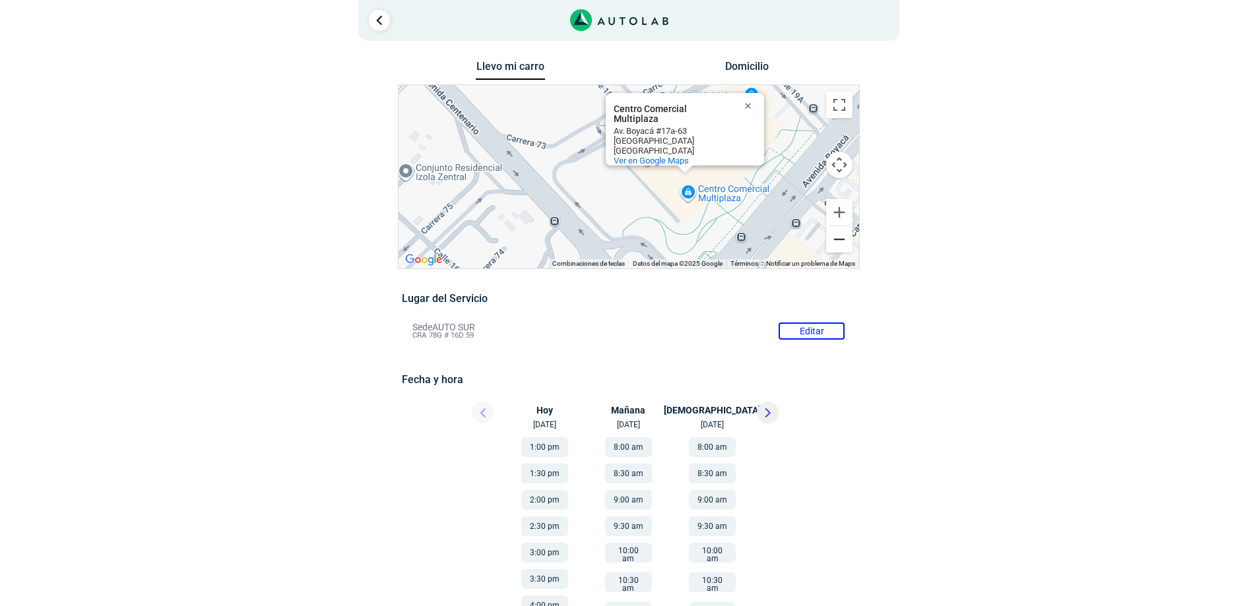
click at [842, 236] on button "Reducir" at bounding box center [839, 239] width 26 height 26
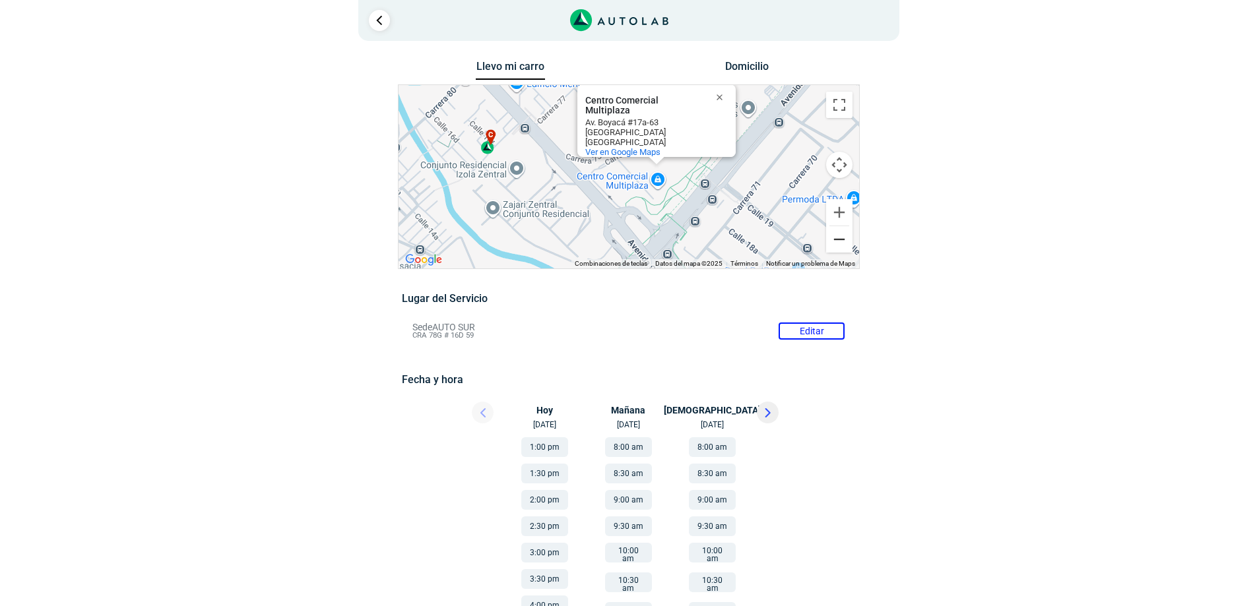
click at [842, 236] on button "Reducir" at bounding box center [839, 239] width 26 height 26
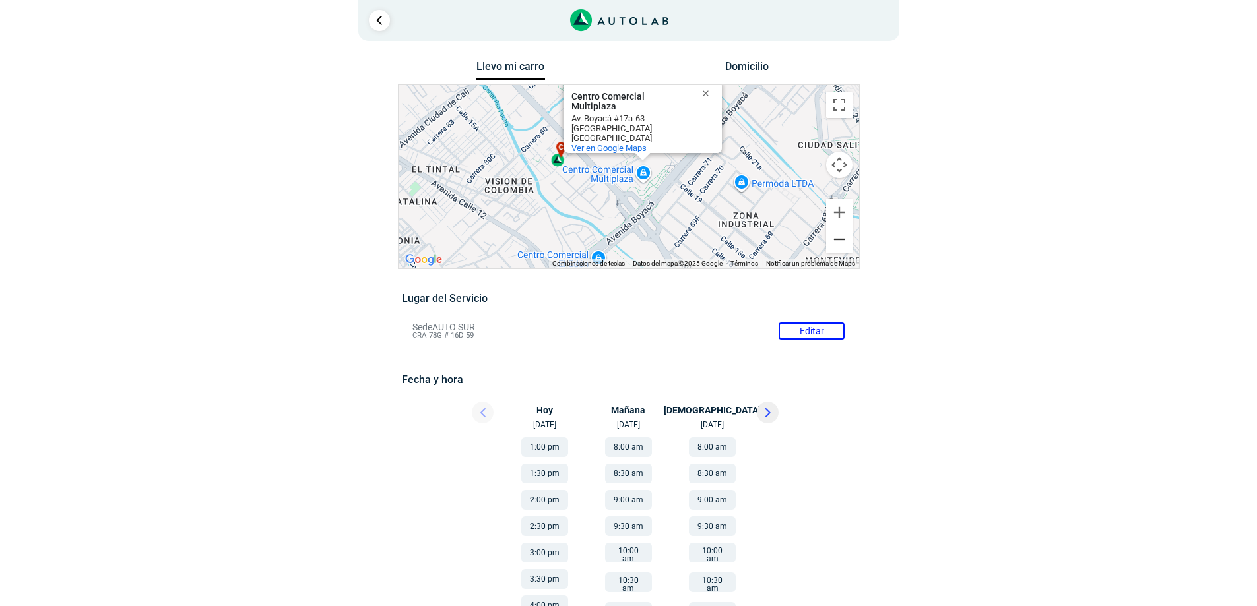
click at [842, 236] on button "Reducir" at bounding box center [839, 239] width 26 height 26
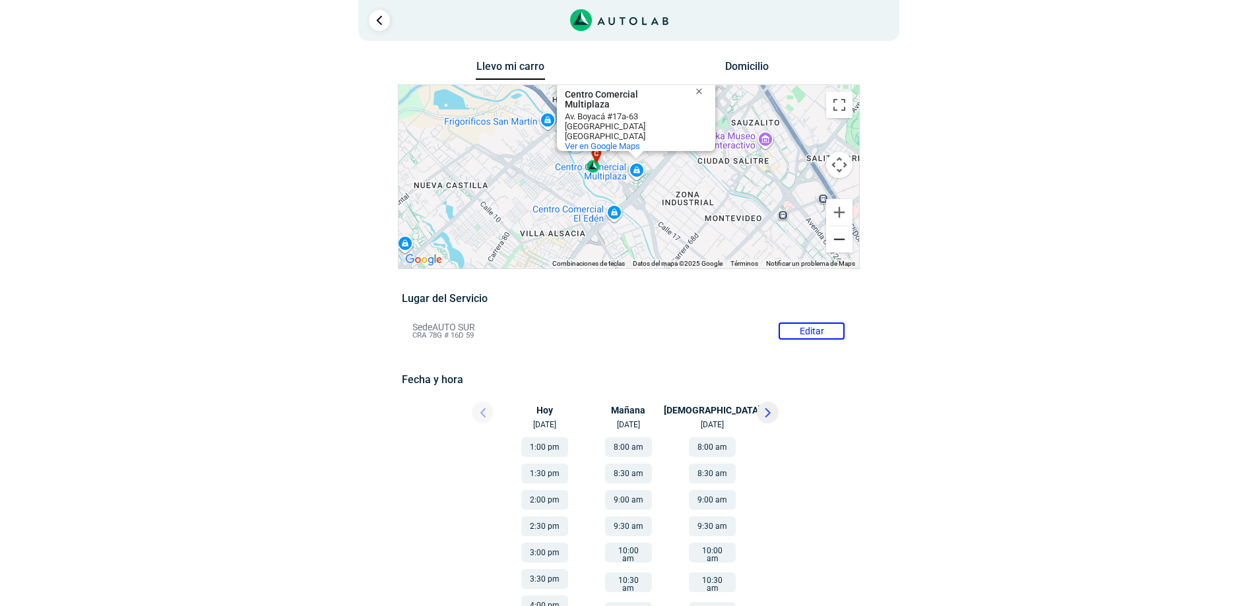
click at [842, 236] on button "Reducir" at bounding box center [839, 239] width 26 height 26
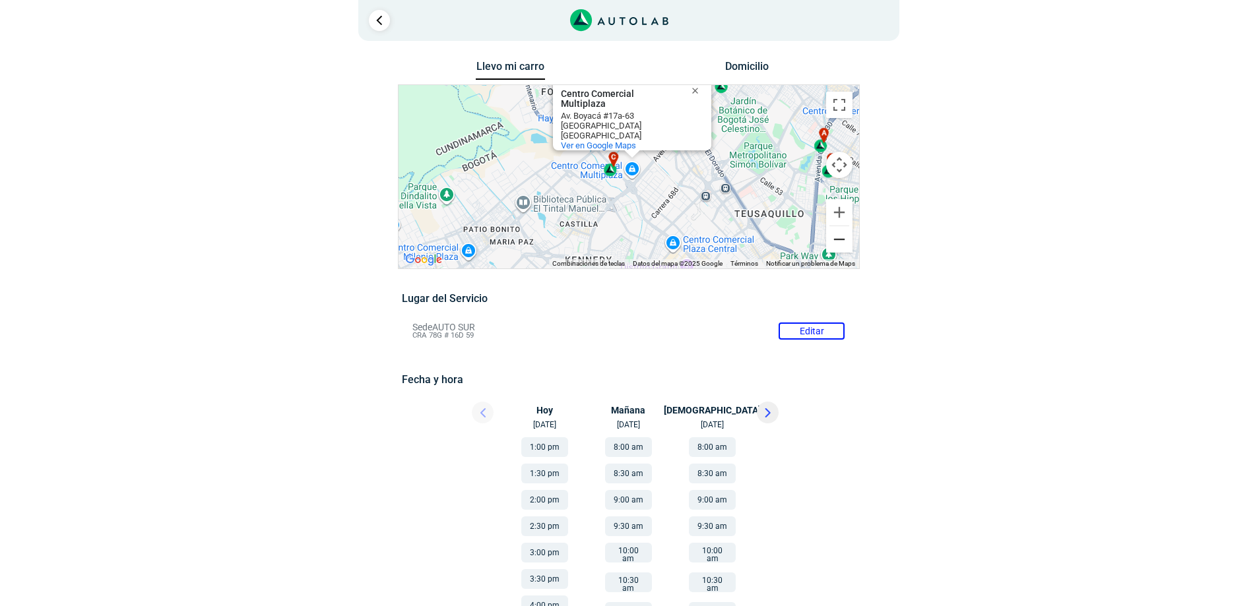
click at [842, 236] on button "Reducir" at bounding box center [839, 239] width 26 height 26
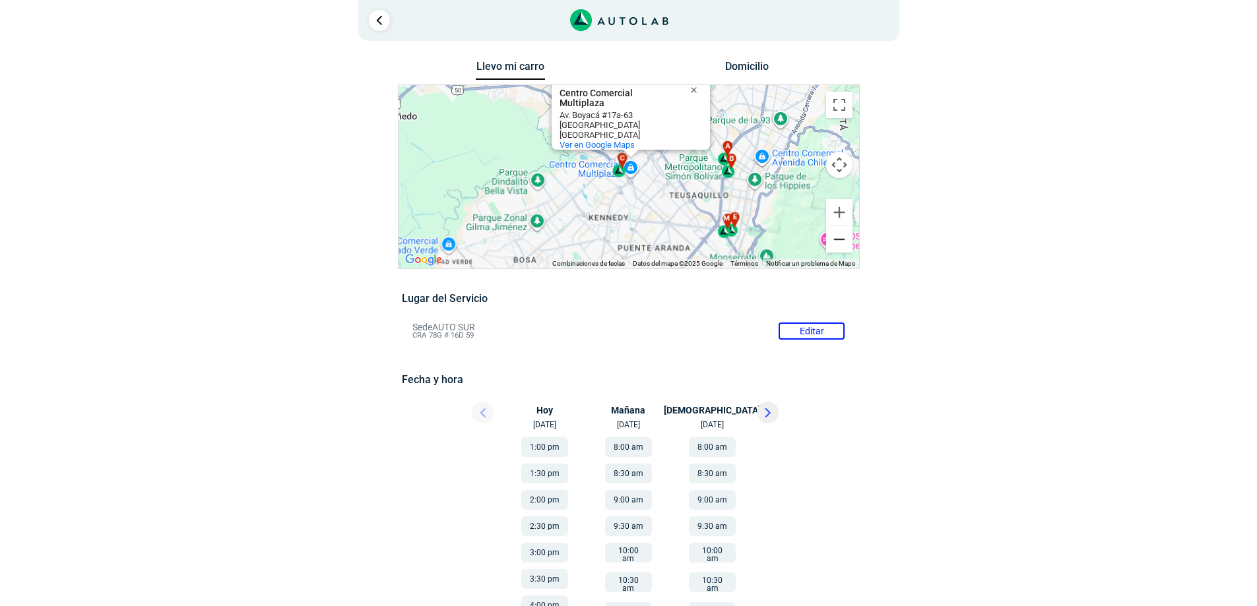
click at [842, 236] on button "Reducir" at bounding box center [839, 239] width 26 height 26
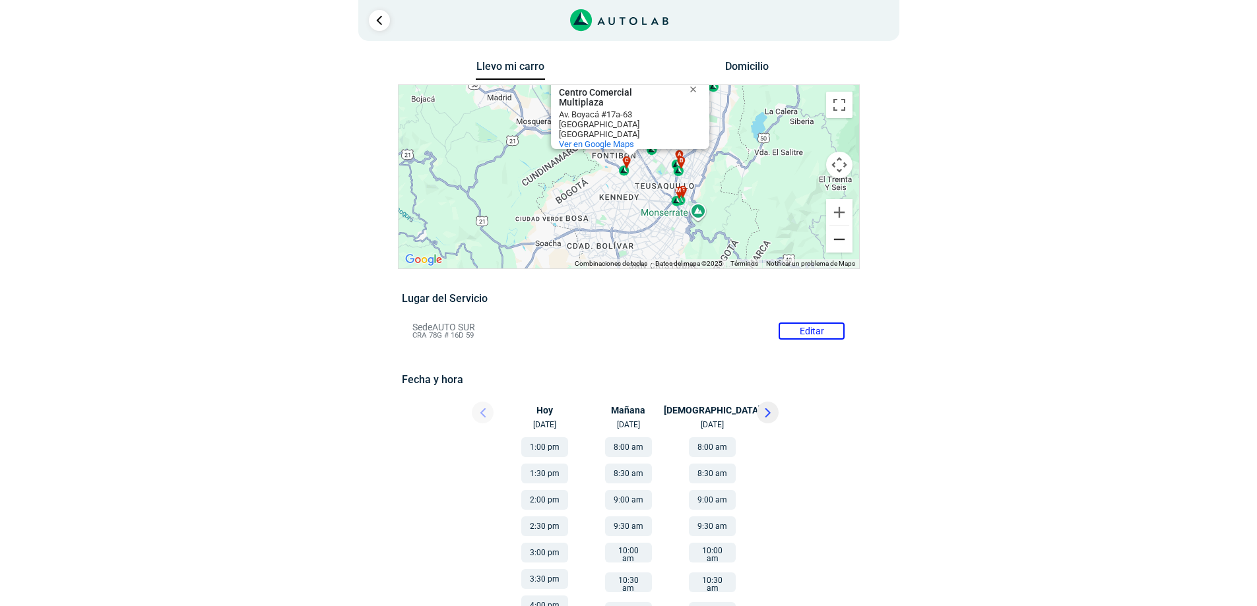
click at [842, 236] on button "Reducir" at bounding box center [839, 239] width 26 height 26
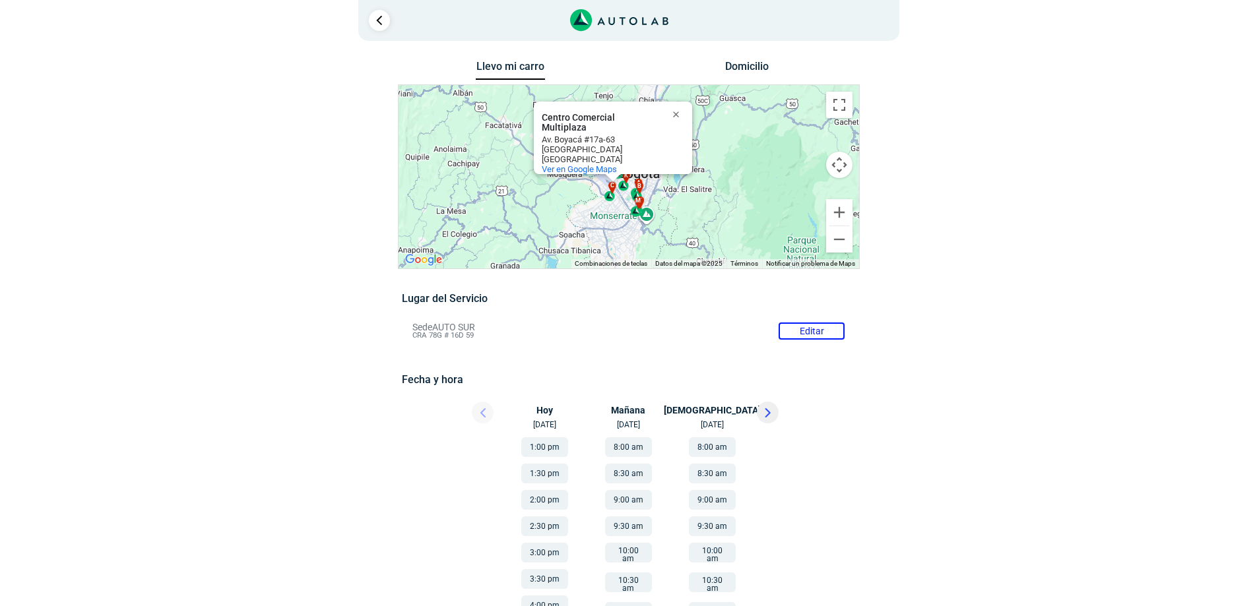
drag, startPoint x: 712, startPoint y: 187, endPoint x: 685, endPoint y: 232, distance: 52.7
click at [685, 231] on div "a b c d e f g" at bounding box center [628, 176] width 460 height 183
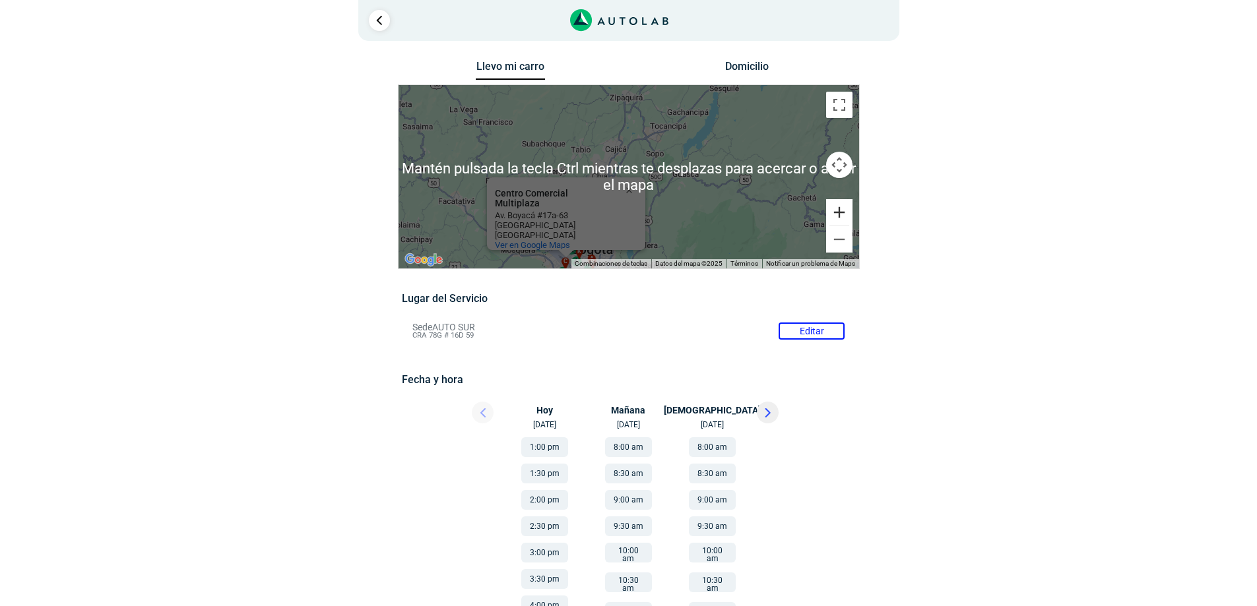
click at [840, 212] on button "Ampliar" at bounding box center [839, 212] width 26 height 26
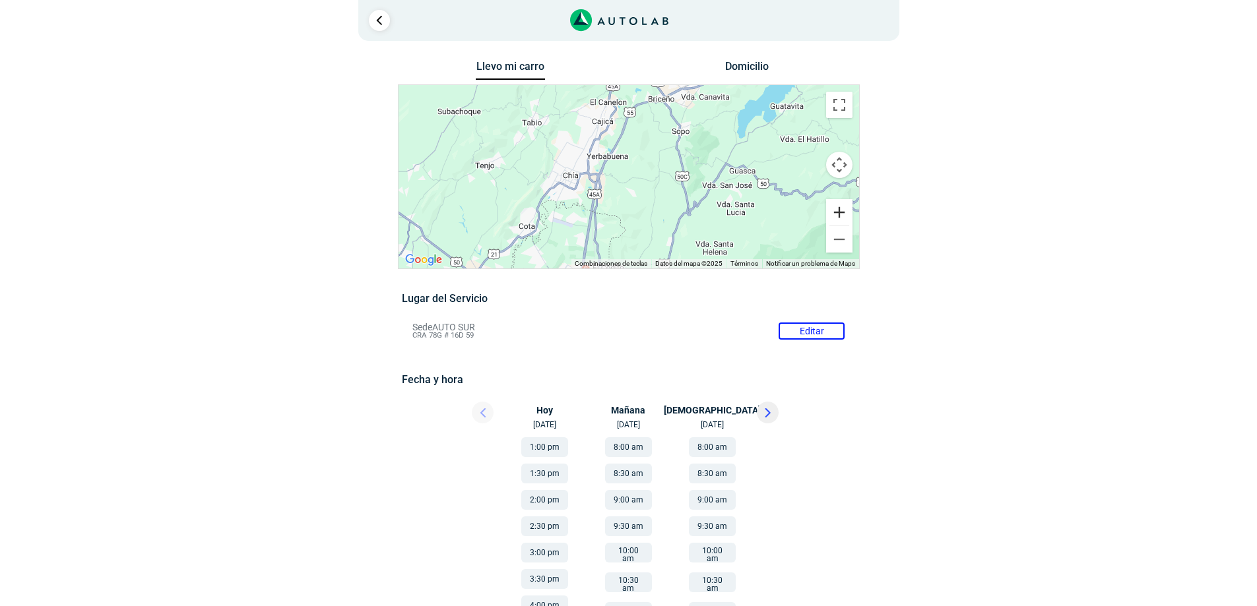
click at [840, 211] on button "Ampliar" at bounding box center [839, 212] width 26 height 26
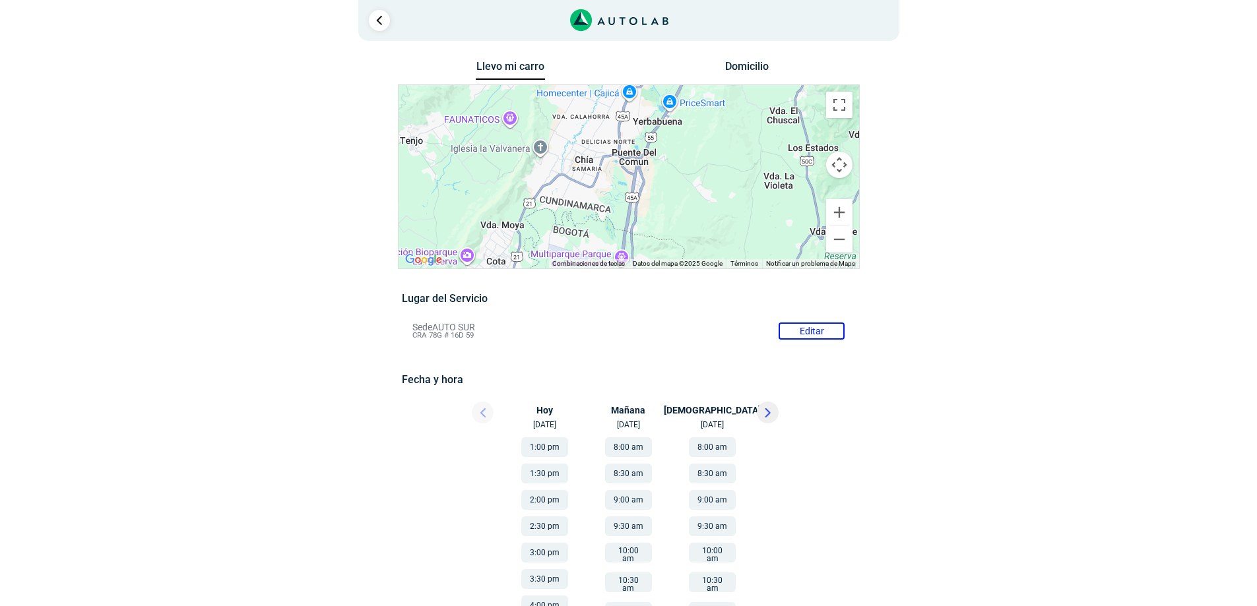
drag, startPoint x: 641, startPoint y: 202, endPoint x: 714, endPoint y: 189, distance: 73.9
click at [714, 189] on div "a b c d e f g" at bounding box center [628, 176] width 460 height 183
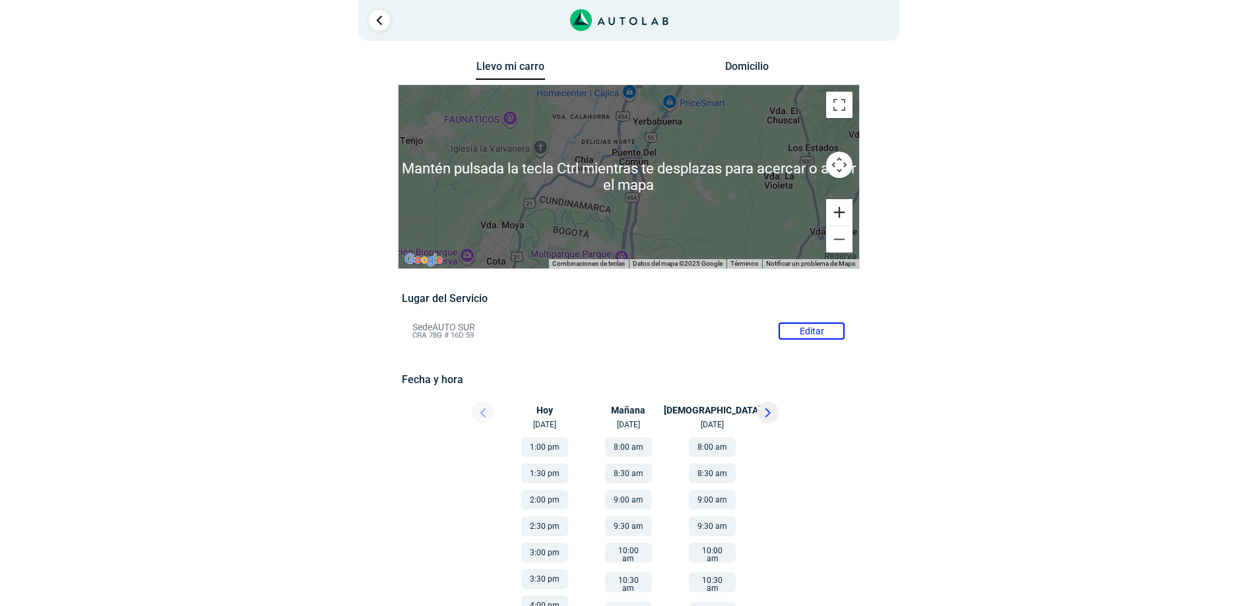
click at [840, 206] on button "Ampliar" at bounding box center [839, 212] width 26 height 26
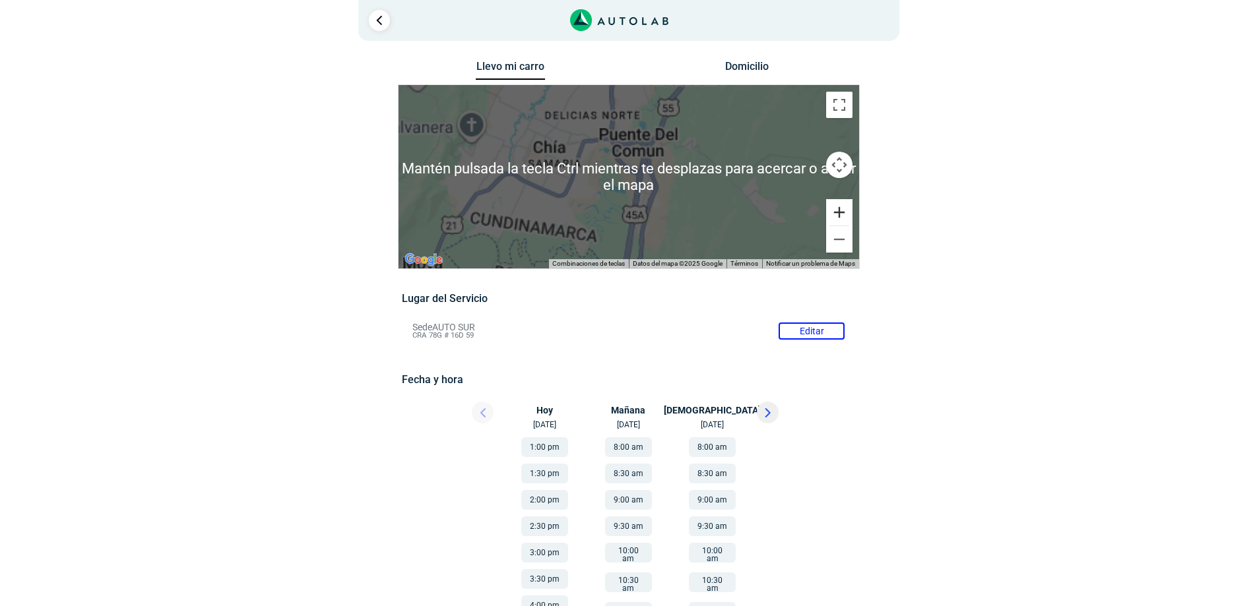
click at [840, 206] on button "Ampliar" at bounding box center [839, 212] width 26 height 26
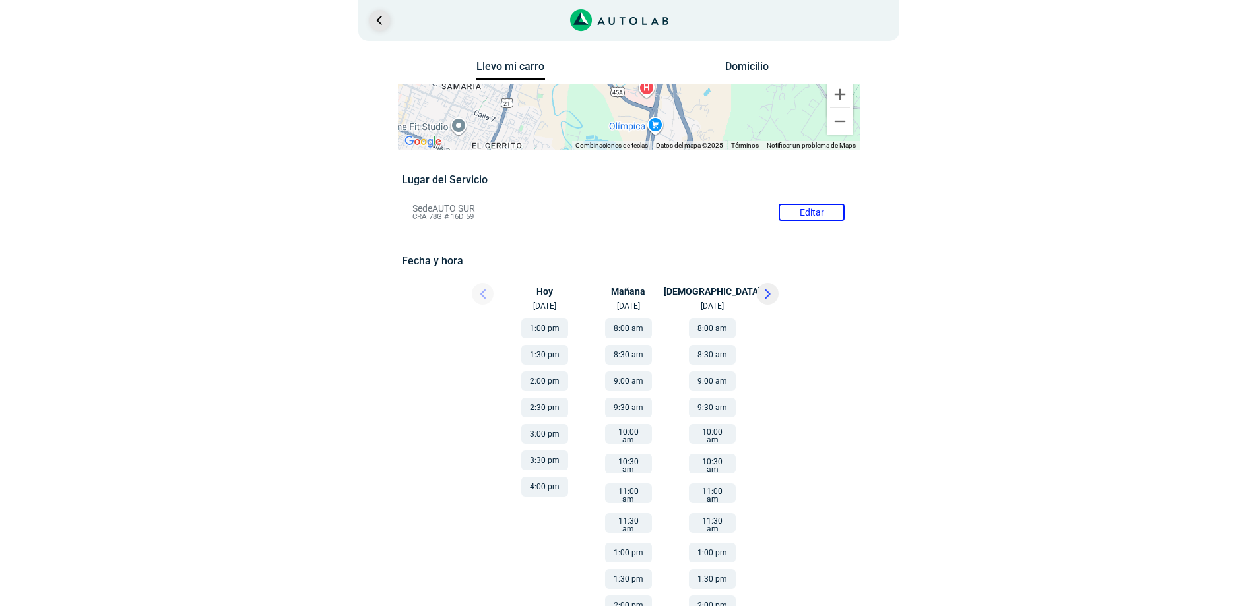
click at [377, 13] on link "Ir al paso anterior" at bounding box center [379, 20] width 21 height 21
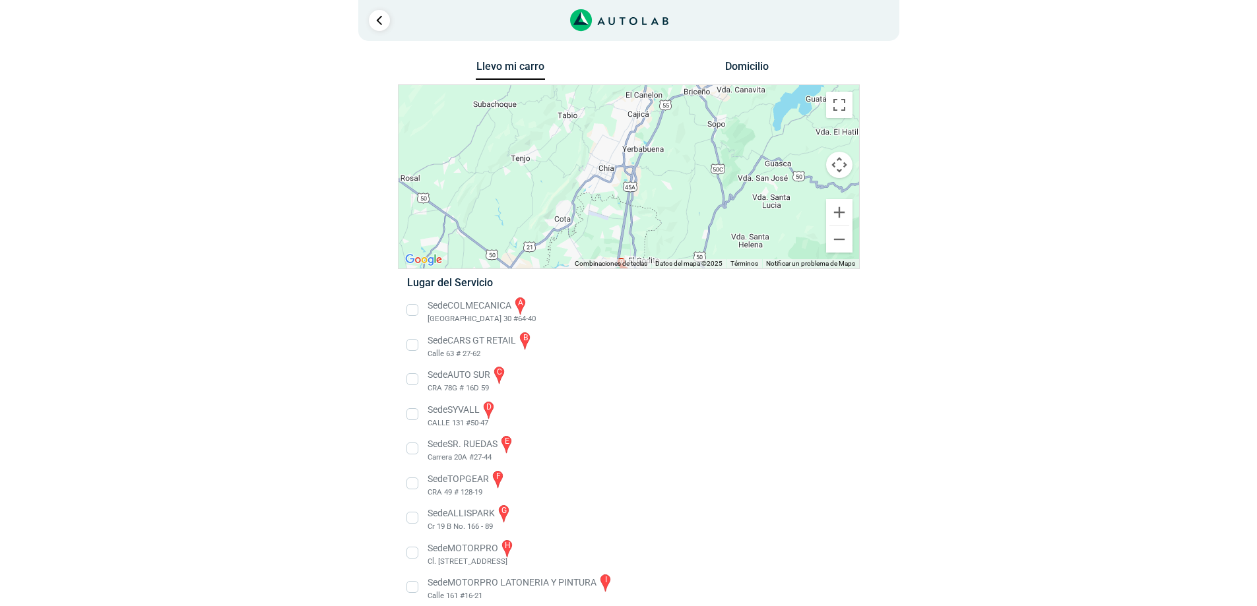
click at [760, 75] on button "Domicilio" at bounding box center [746, 69] width 69 height 19
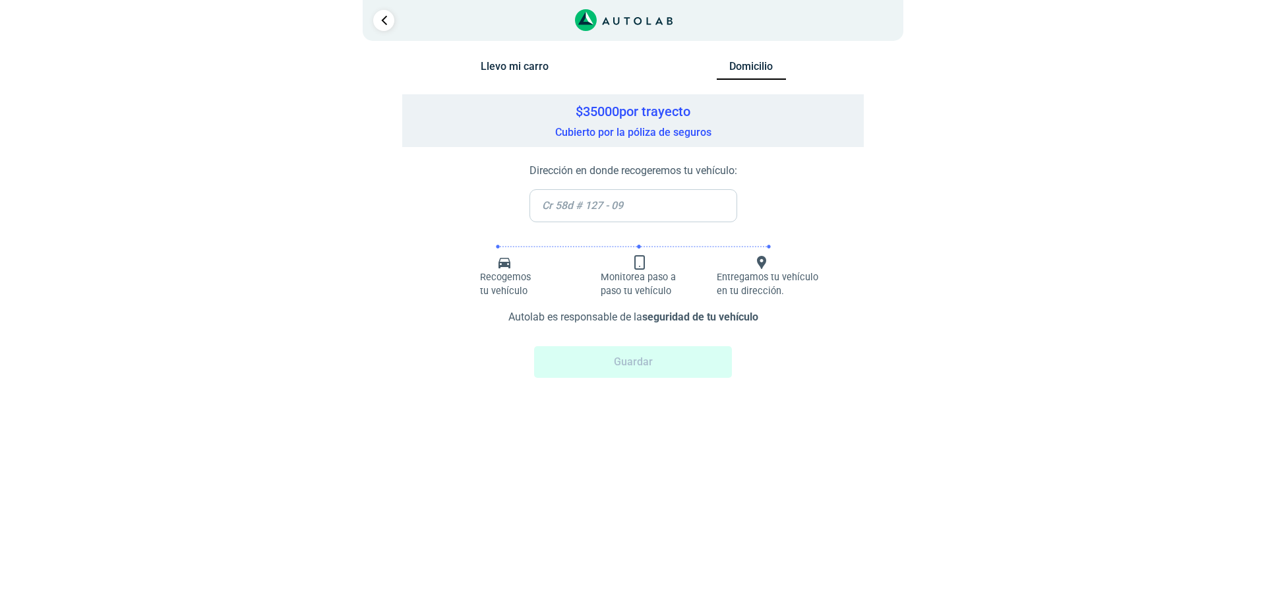
click at [609, 202] on input "text" at bounding box center [634, 205] width 208 height 33
click at [609, 201] on input "text" at bounding box center [634, 205] width 208 height 33
click at [580, 202] on input "text" at bounding box center [634, 205] width 208 height 33
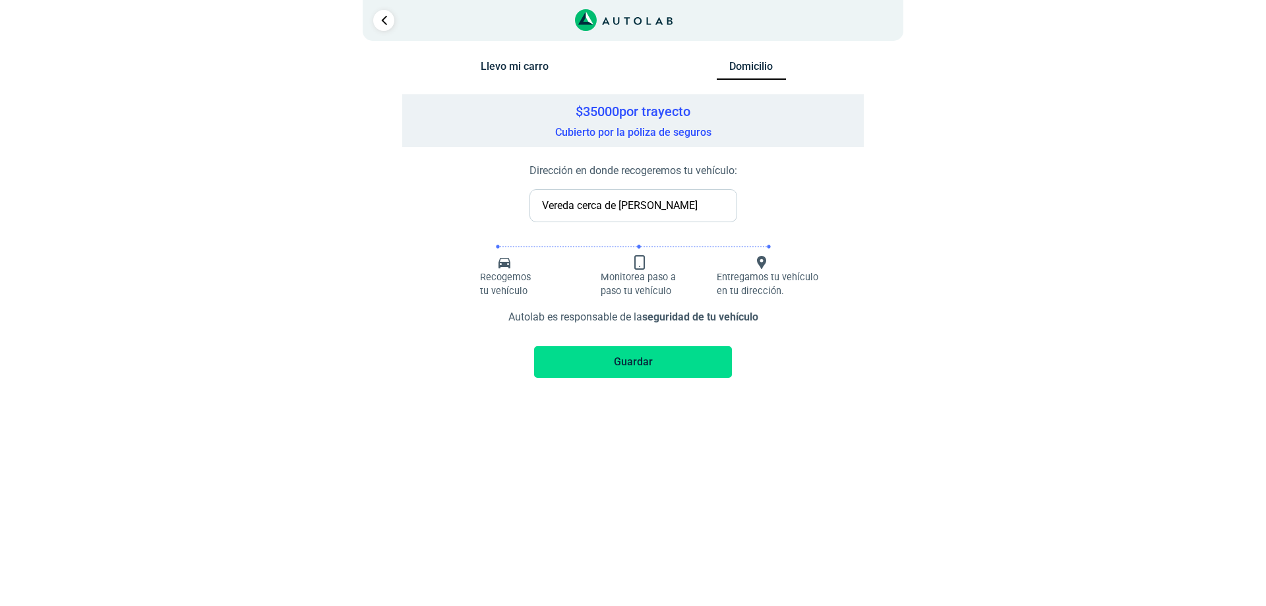
type input "Vereda cerca de [PERSON_NAME]"
click at [653, 365] on button "Guardar" at bounding box center [633, 362] width 198 height 32
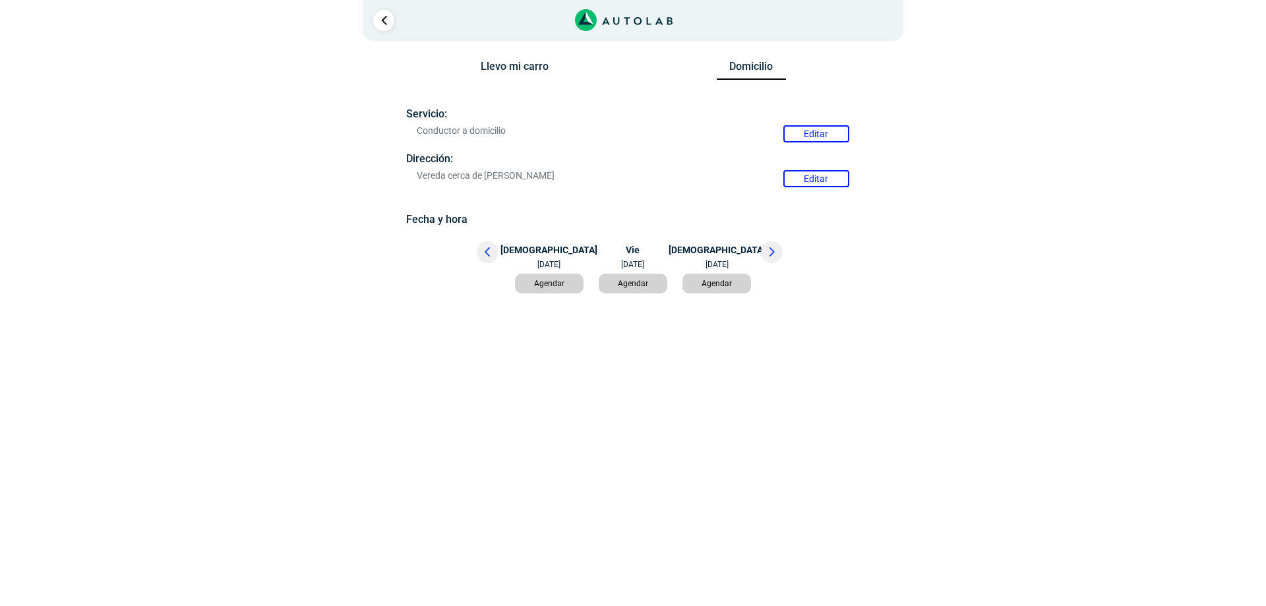
click at [774, 251] on icon at bounding box center [772, 251] width 6 height 9
click at [484, 253] on button at bounding box center [488, 252] width 22 height 22
click at [421, 294] on div at bounding box center [455, 281] width 118 height 23
click at [390, 23] on link "Ir al paso anterior" at bounding box center [383, 20] width 21 height 21
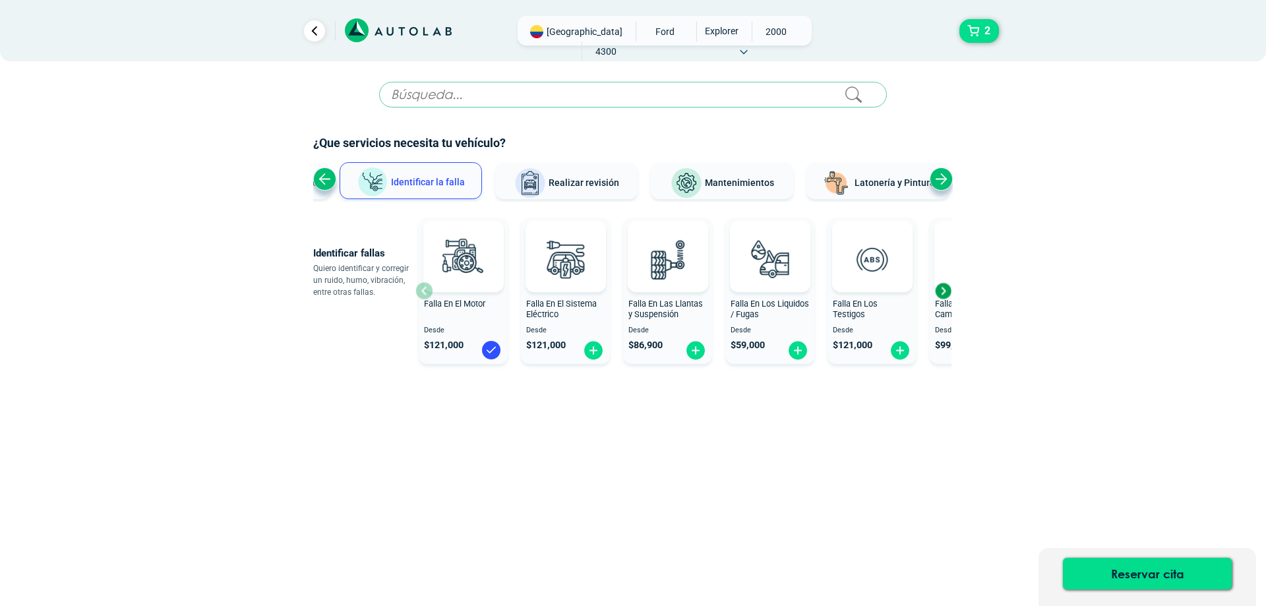
click at [327, 181] on div "Previous slide" at bounding box center [324, 179] width 23 height 23
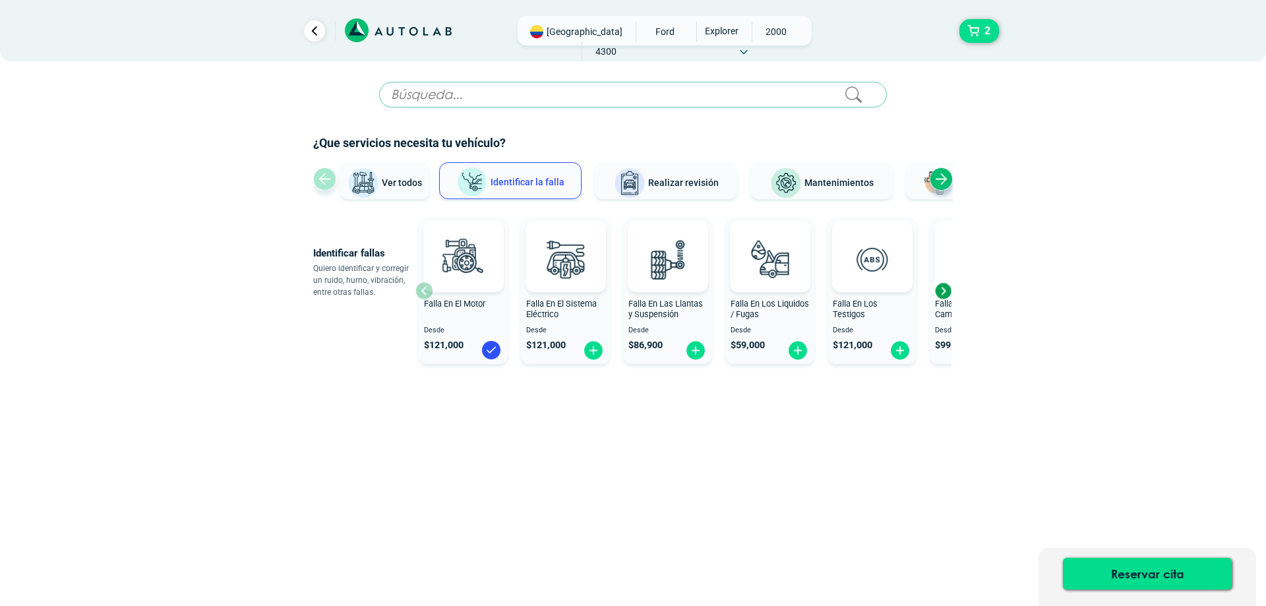
click at [327, 181] on div "Ver todos Identificar la falla Realizar revisión Mantenimientos Latonería y Pin…" at bounding box center [633, 182] width 640 height 40
click at [943, 177] on div "Next slide" at bounding box center [941, 179] width 23 height 23
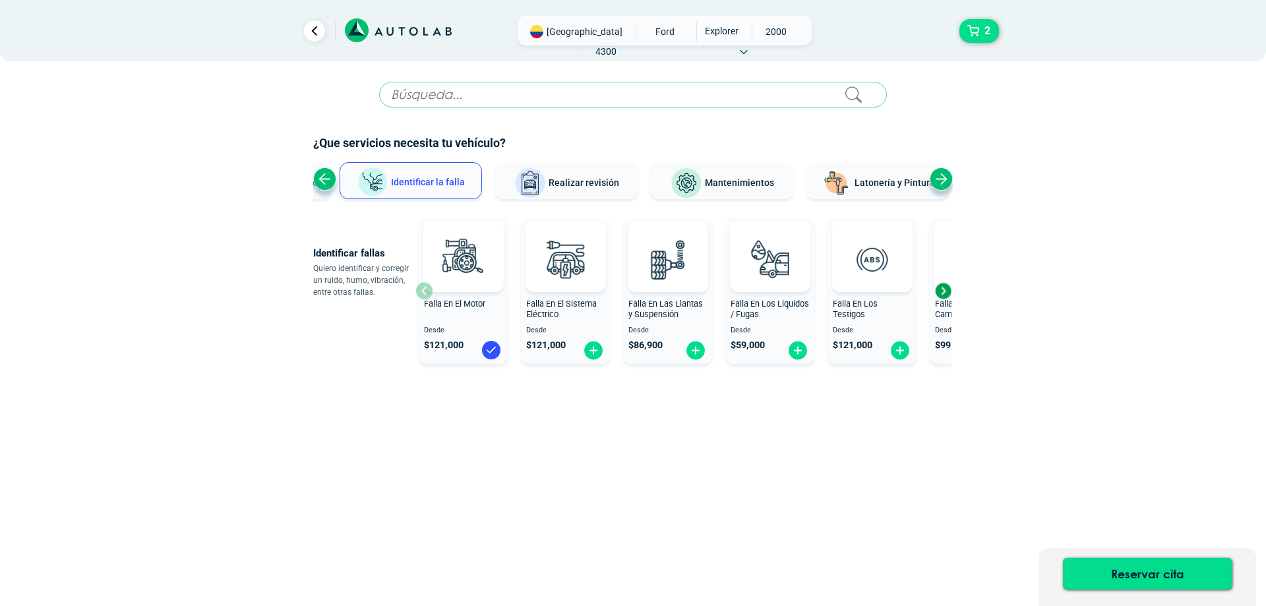
click at [330, 181] on div "Previous slide" at bounding box center [324, 179] width 23 height 23
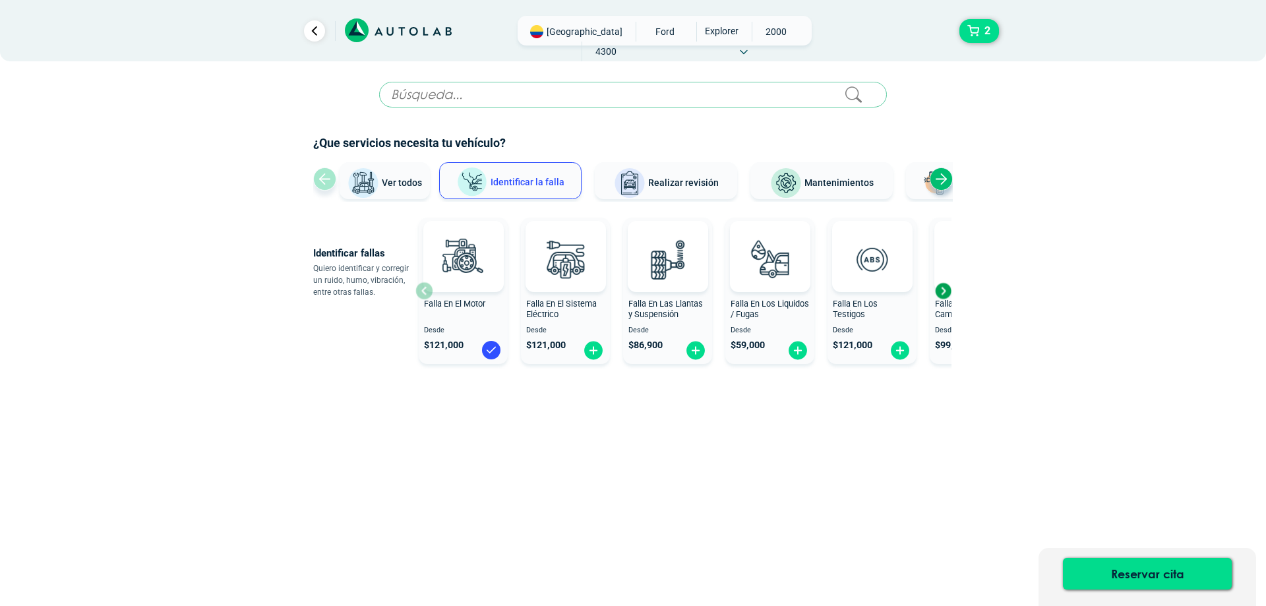
click at [369, 181] on img at bounding box center [364, 184] width 32 height 32
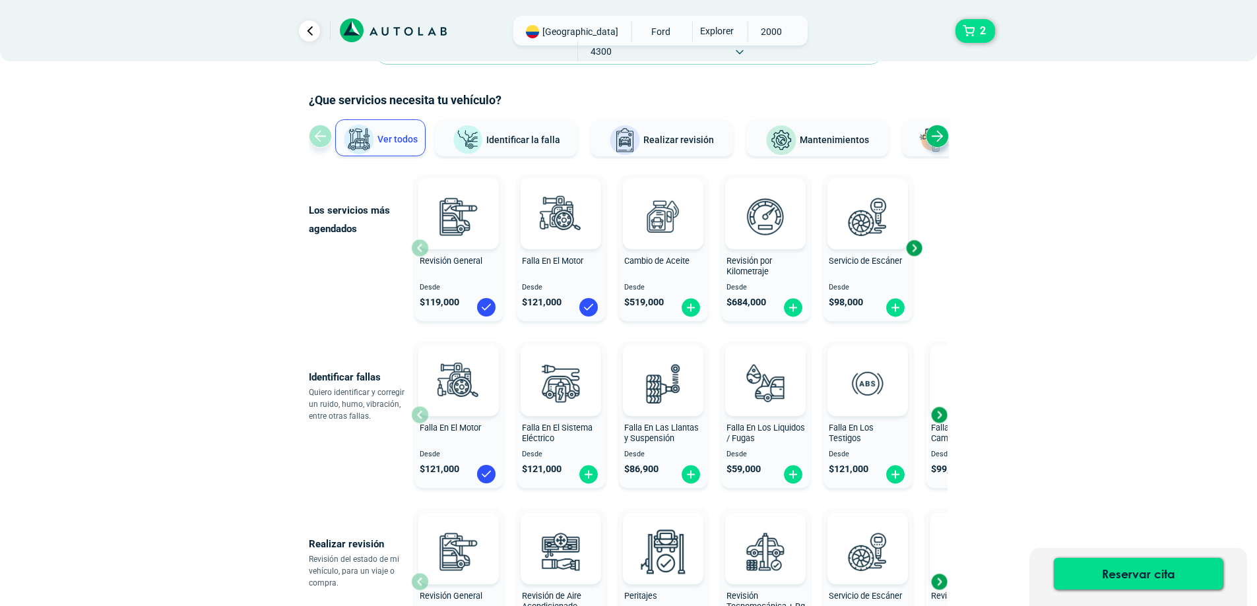
scroll to position [66, 0]
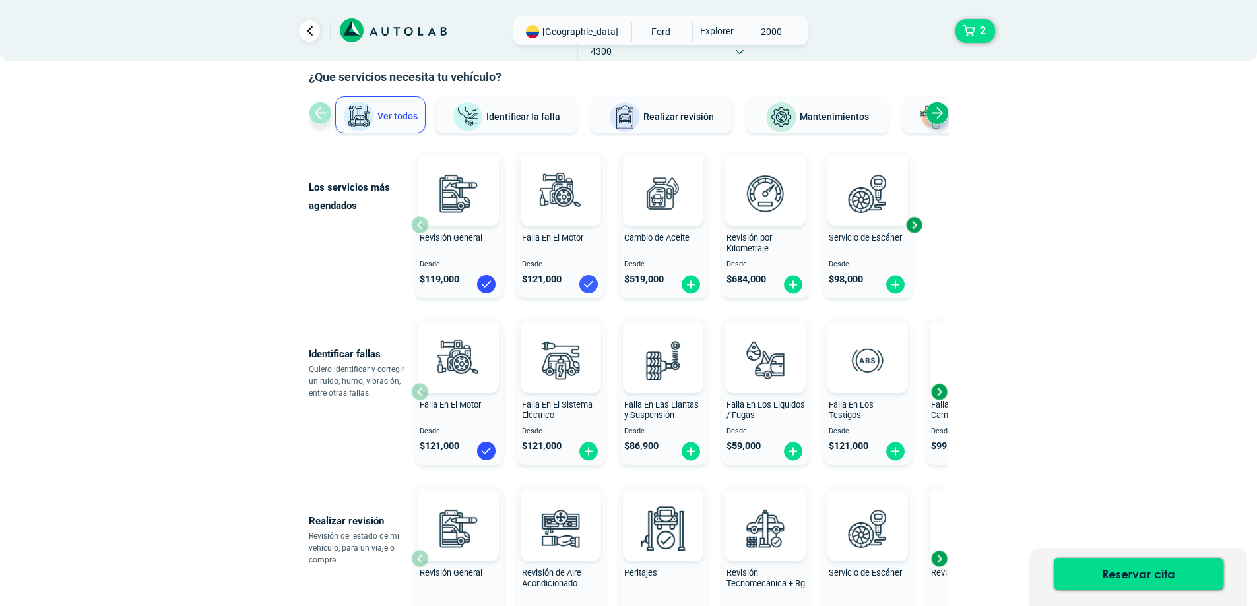
click at [589, 285] on img at bounding box center [588, 284] width 21 height 21
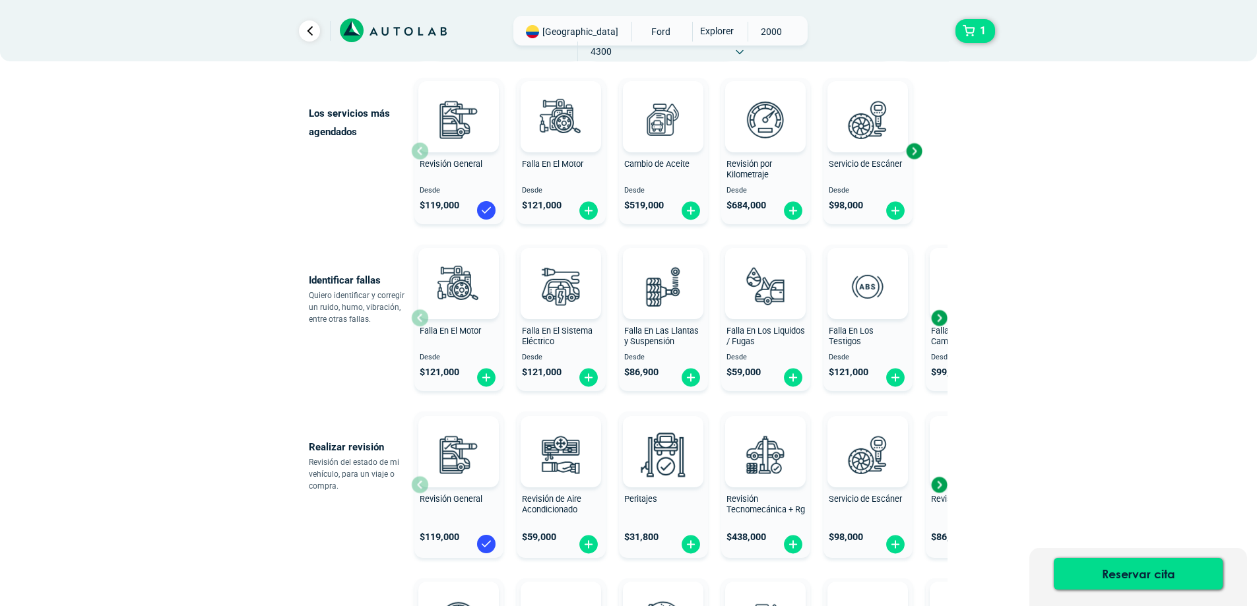
scroll to position [132, 0]
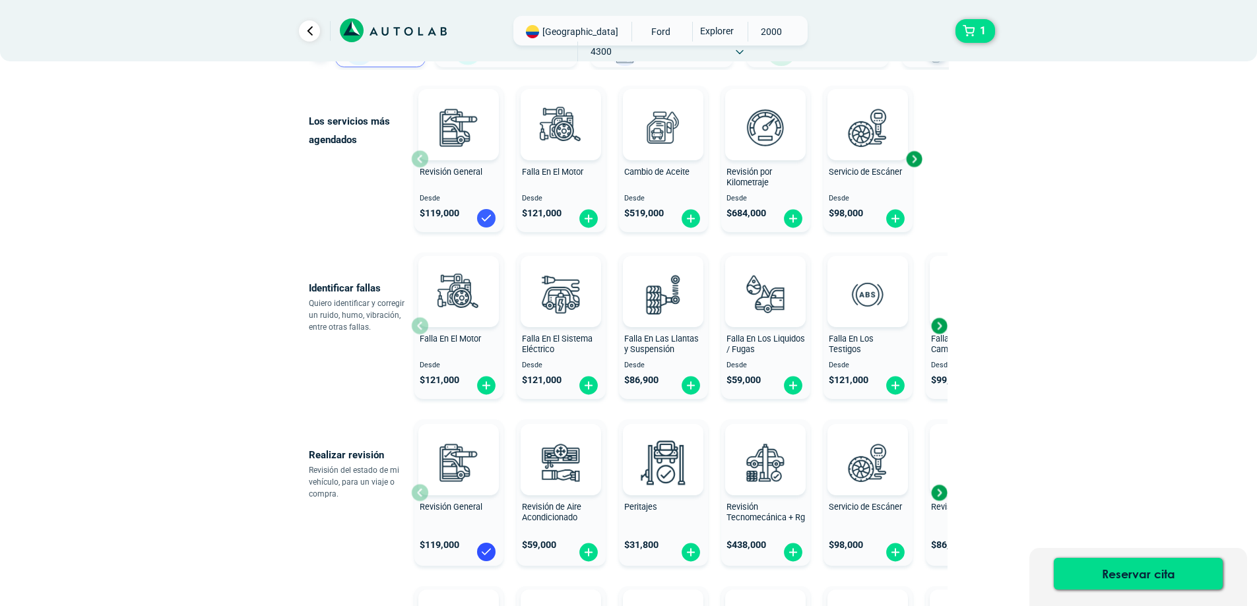
click at [487, 214] on img at bounding box center [486, 218] width 21 height 21
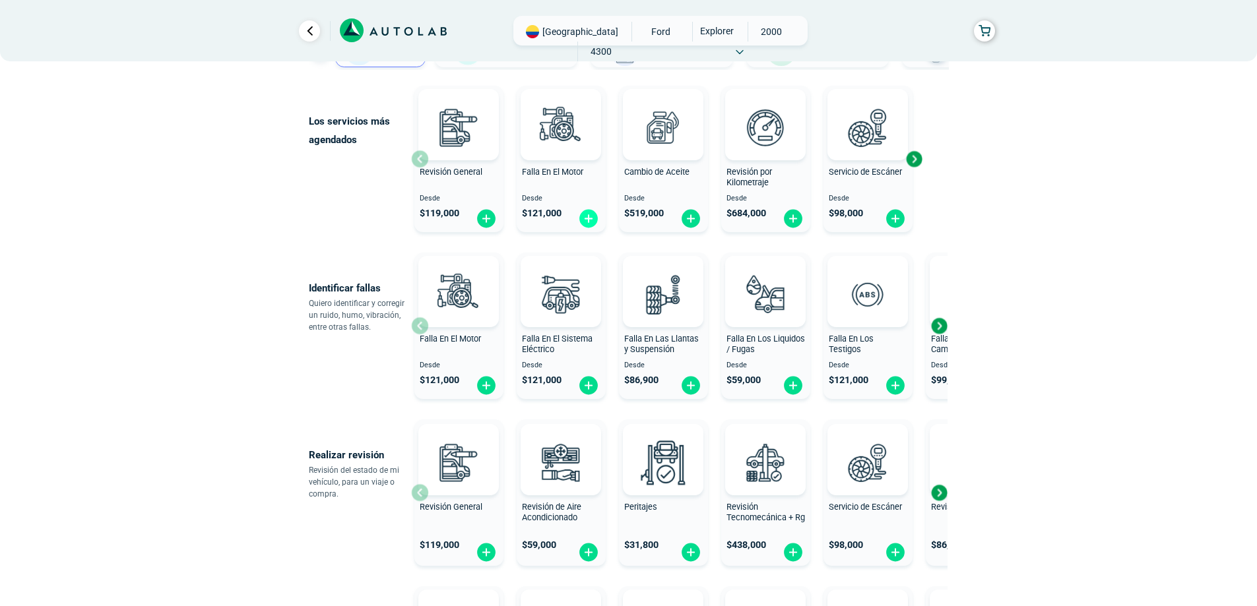
click at [590, 220] on img at bounding box center [588, 218] width 21 height 20
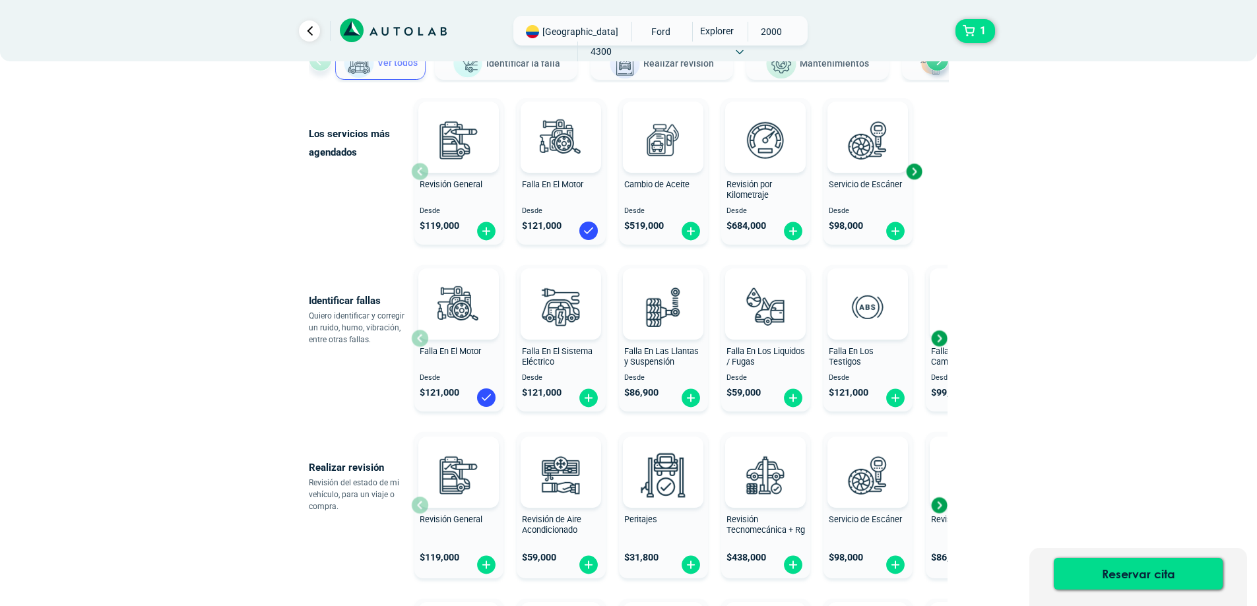
scroll to position [0, 0]
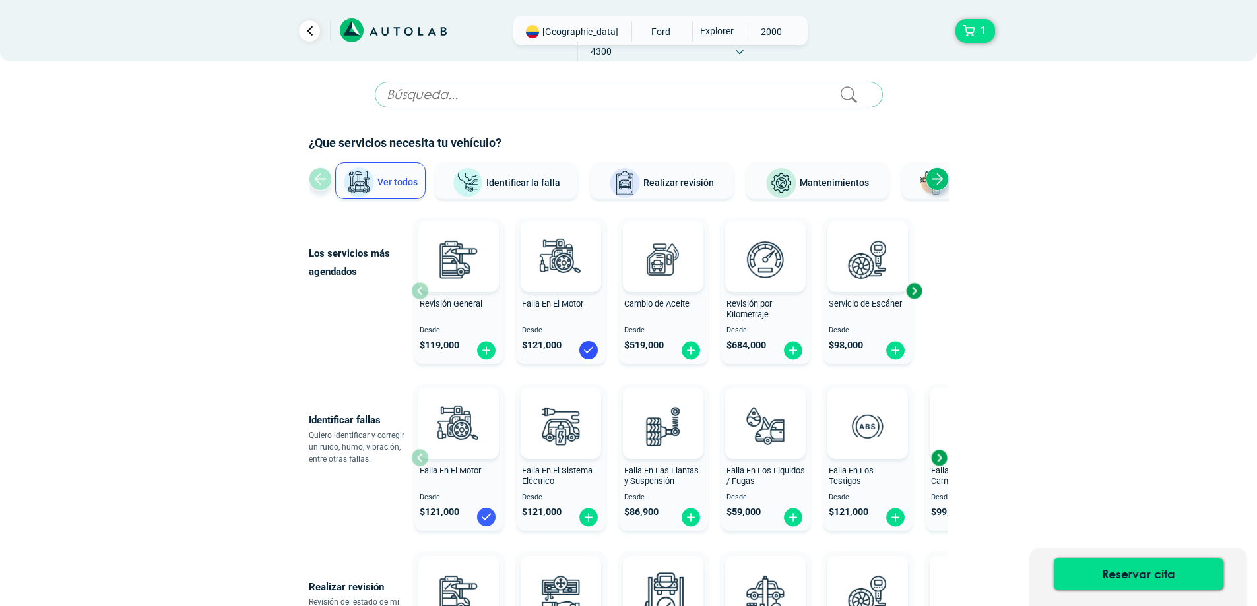
click at [490, 515] on img at bounding box center [486, 517] width 21 height 21
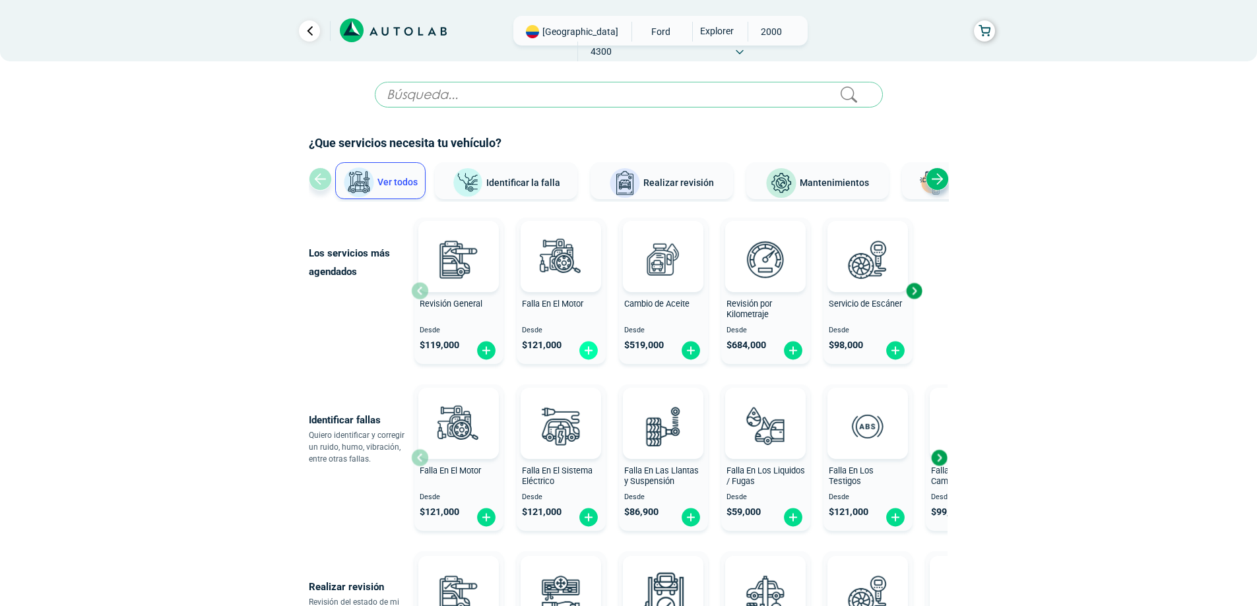
click at [591, 354] on img at bounding box center [588, 350] width 21 height 20
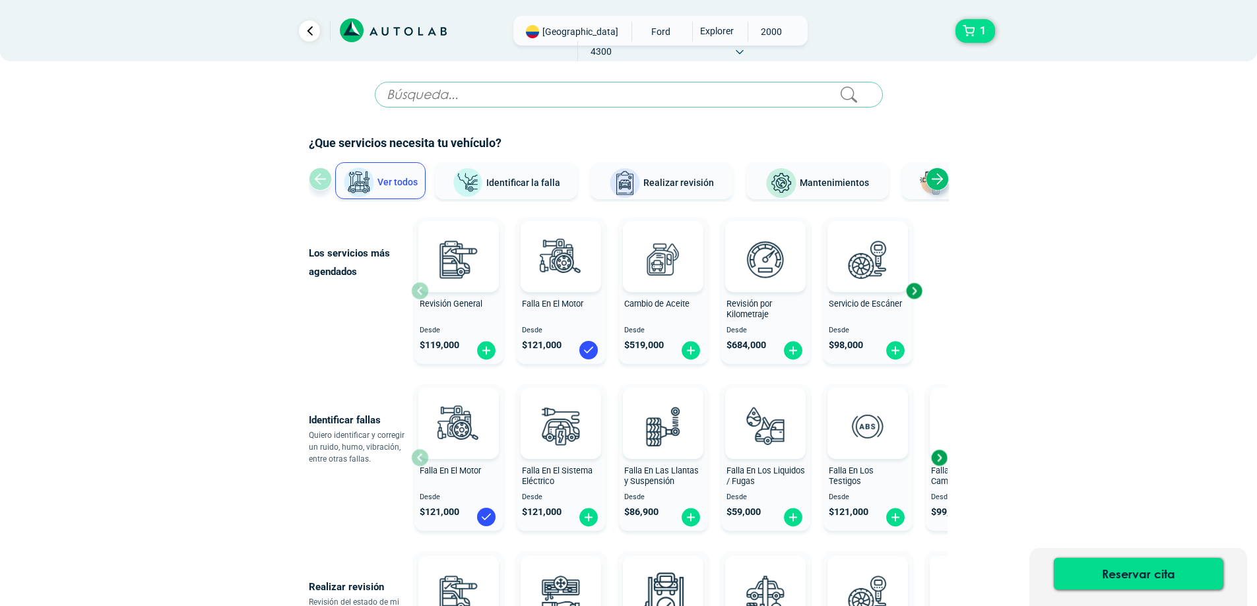
click at [693, 34] on span "EXPLORER" at bounding box center [716, 31] width 47 height 18
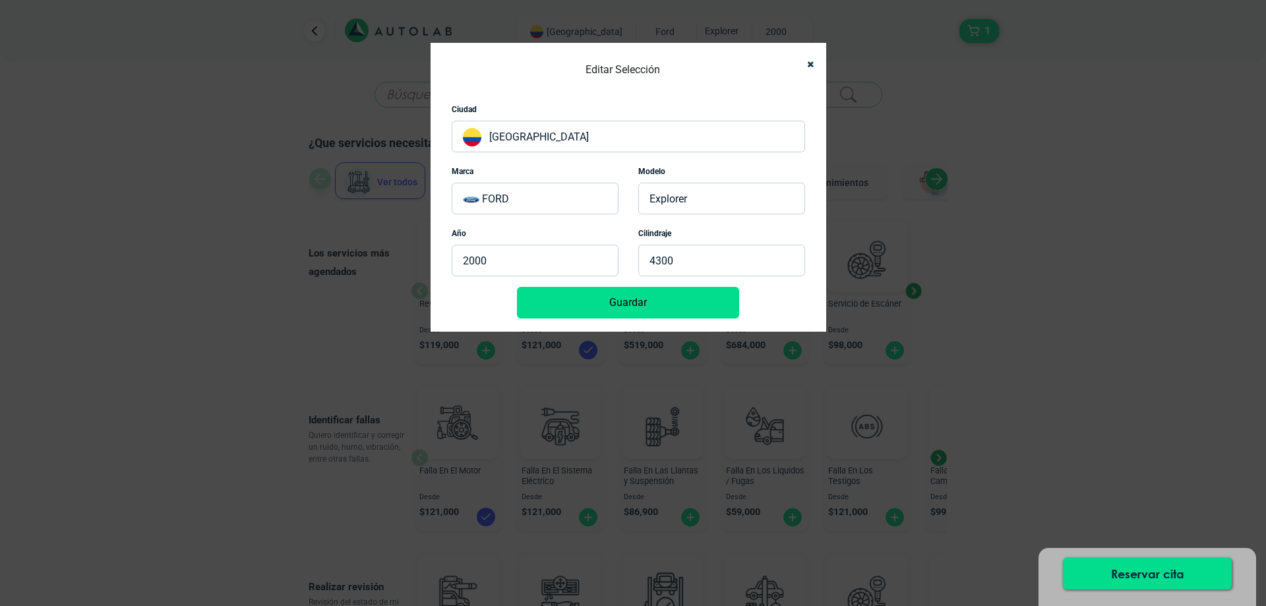
click at [673, 33] on div "Editar Selección Ciudad [GEOGRAPHIC_DATA] [PERSON_NAME] Modelo EXPLORER Año 200…" at bounding box center [633, 303] width 1266 height 606
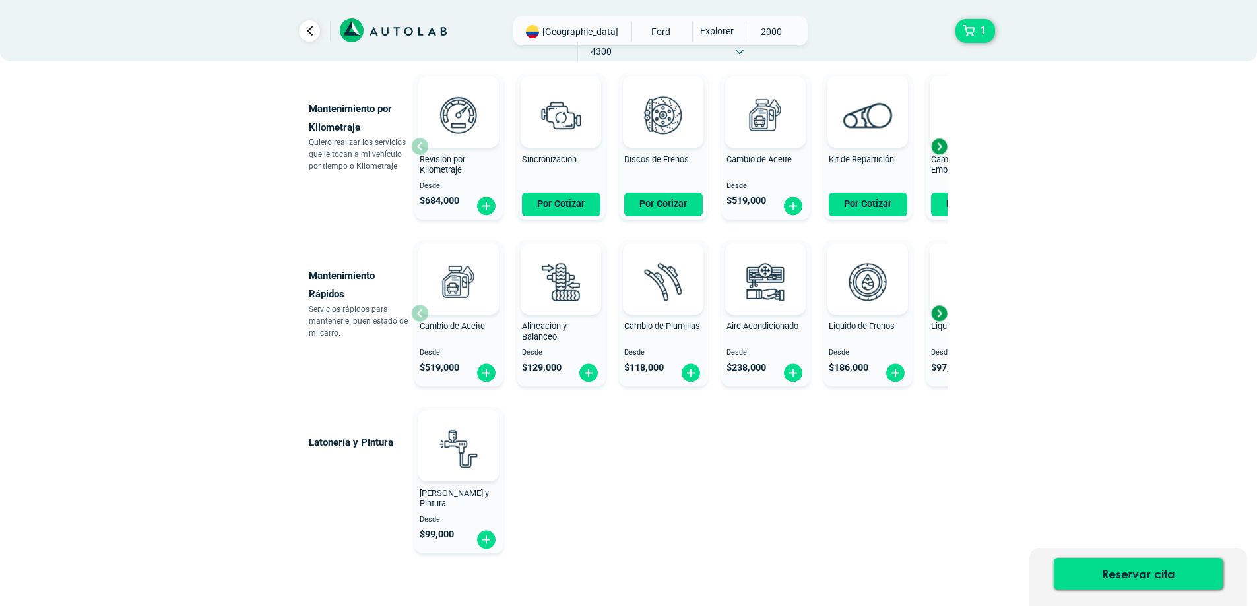
scroll to position [660, 0]
